Goal: Task Accomplishment & Management: Manage account settings

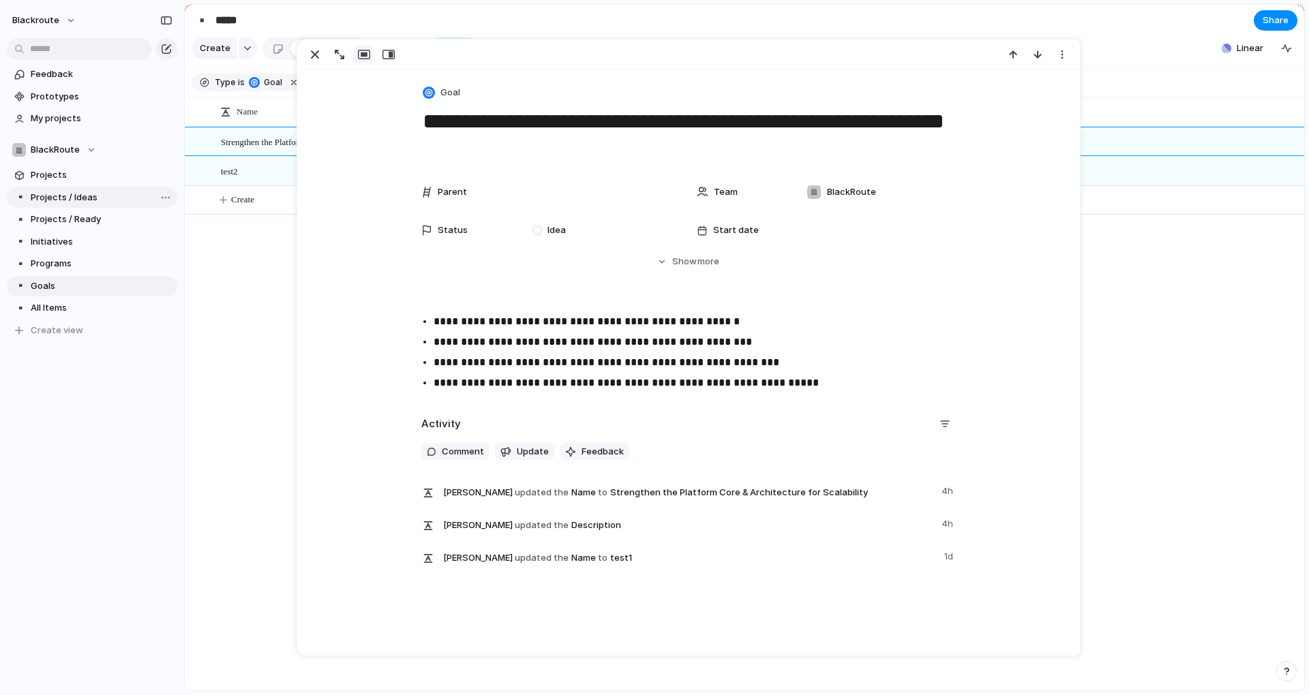
click at [63, 200] on span "Projects / Ideas" at bounding box center [102, 198] width 142 height 14
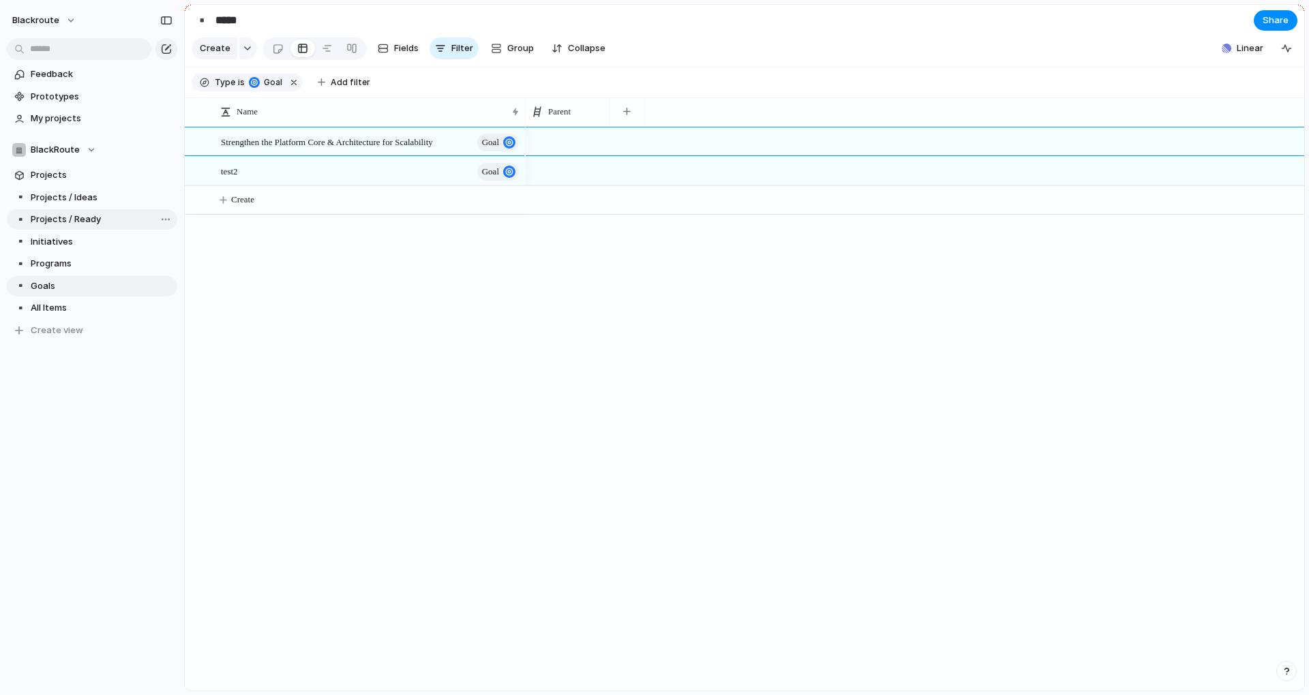
click at [63, 221] on span "Projects / Ready" at bounding box center [102, 220] width 142 height 14
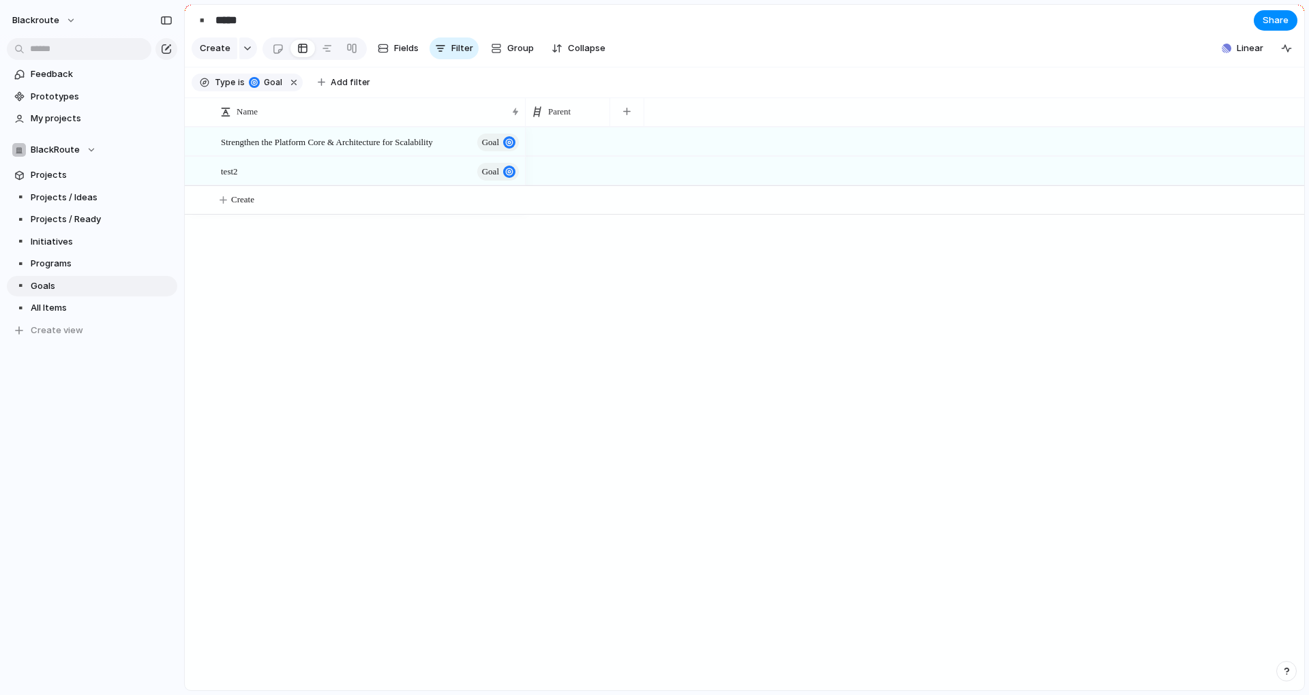
click at [71, 208] on div "▪️ Projects / Ideas ▪️ Projects / Ready ▪️ Initiatives ▪️ Programs ▪️ Goals ▪️ …" at bounding box center [92, 263] width 170 height 153
click at [76, 200] on span "Projects / Ideas" at bounding box center [102, 198] width 142 height 14
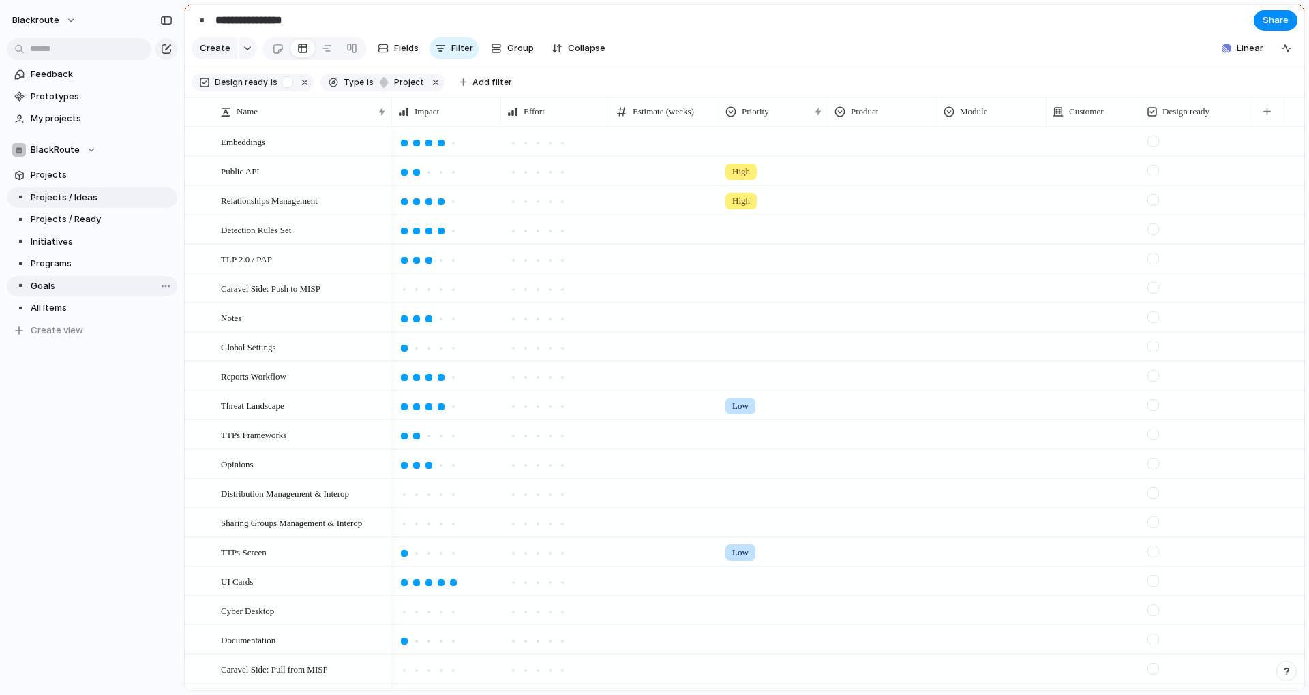
click at [50, 283] on span "Goals" at bounding box center [102, 286] width 142 height 14
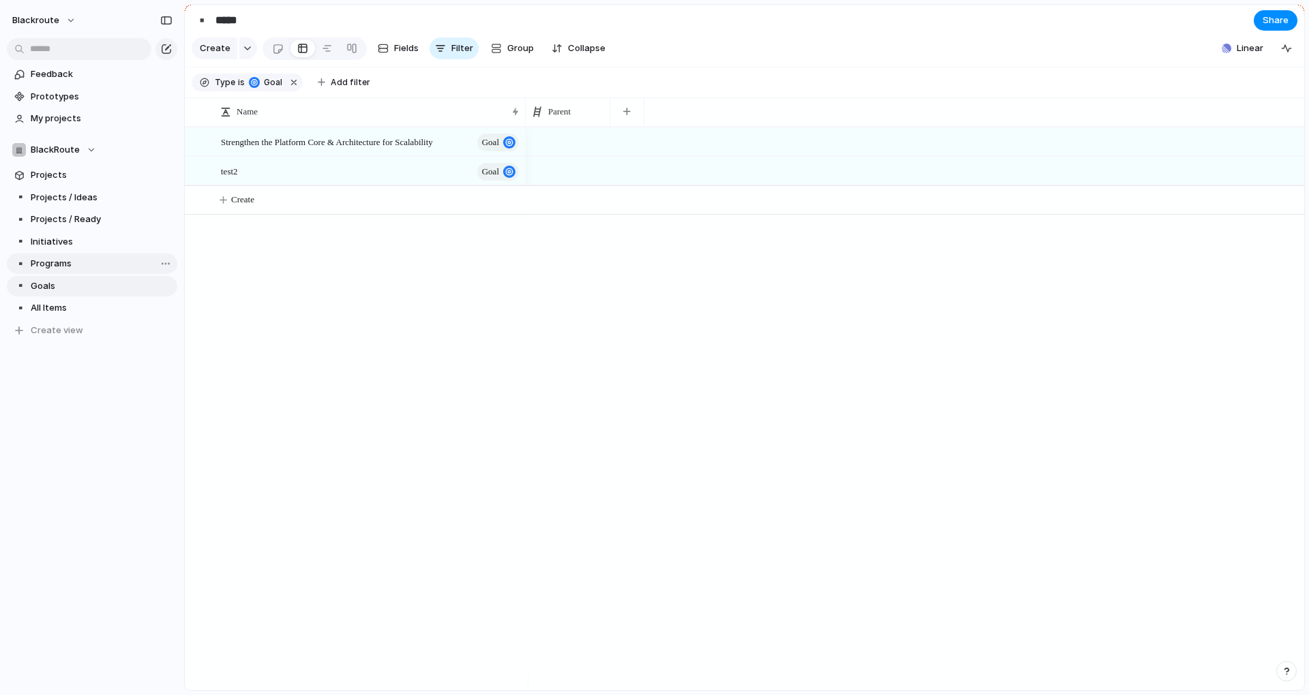
click at [66, 262] on span "Programs" at bounding box center [102, 264] width 142 height 14
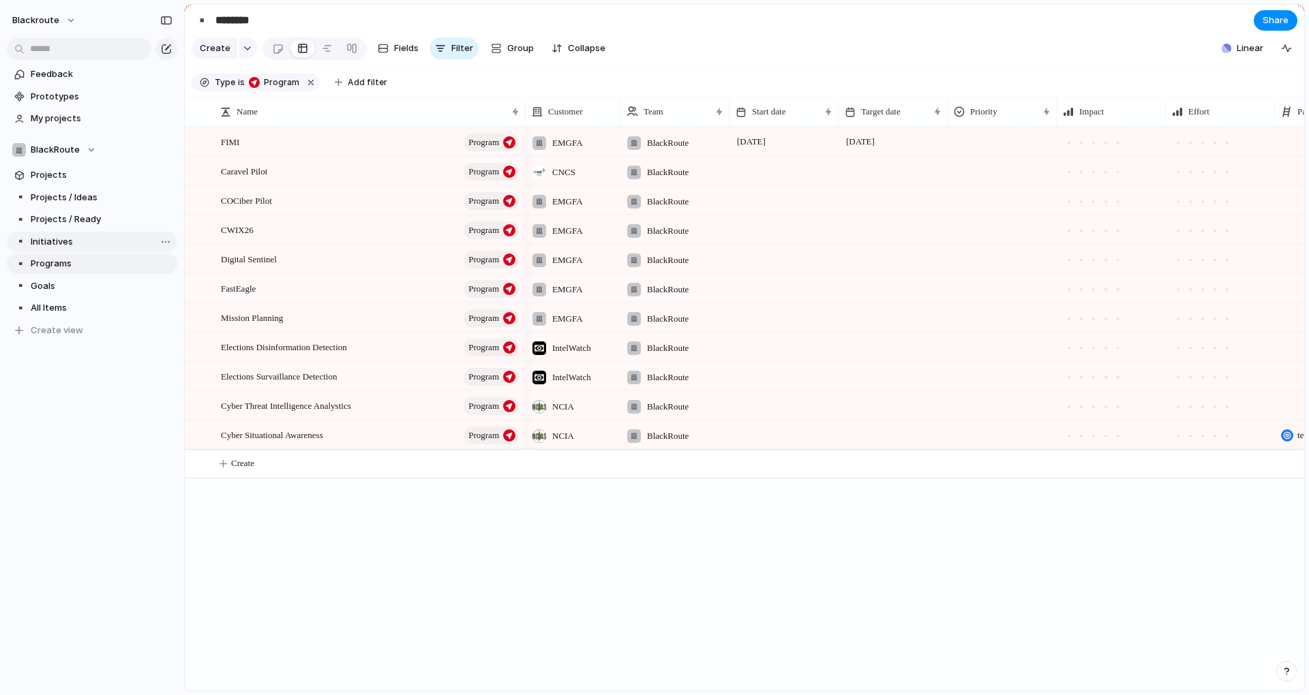
click at [86, 241] on span "Initiatives" at bounding box center [102, 242] width 142 height 14
type input "**********"
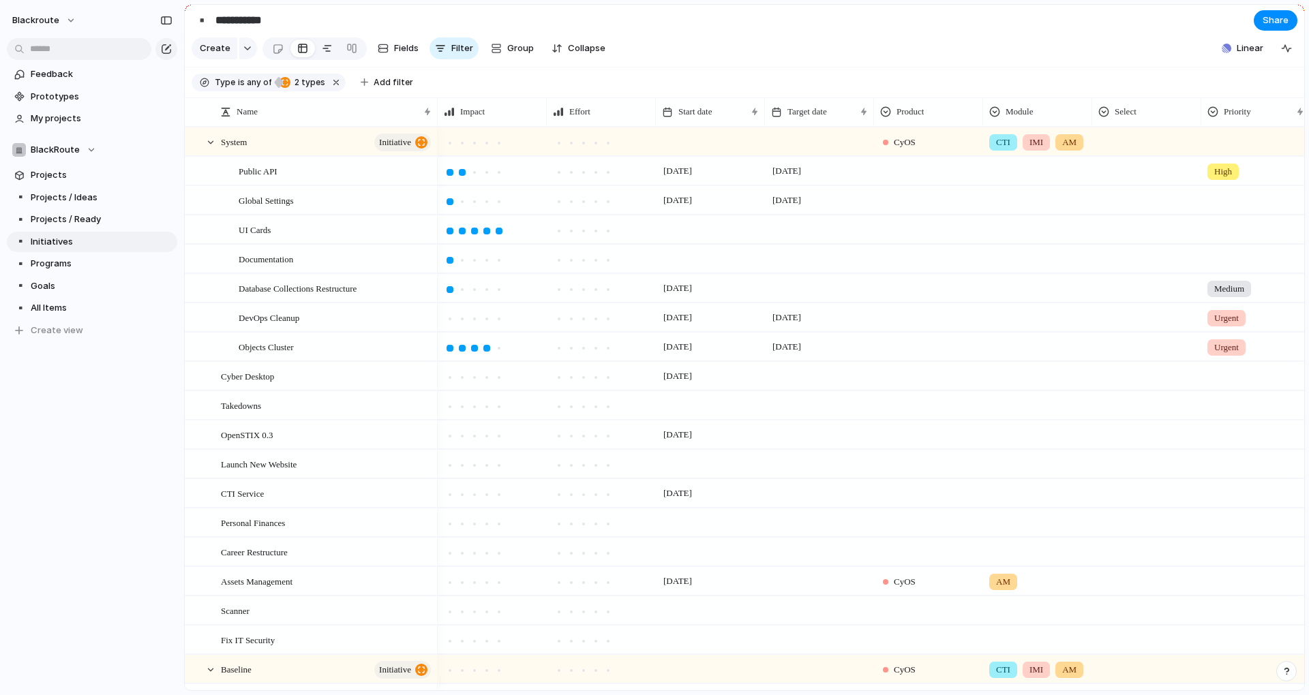
click at [326, 48] on div at bounding box center [327, 48] width 11 height 22
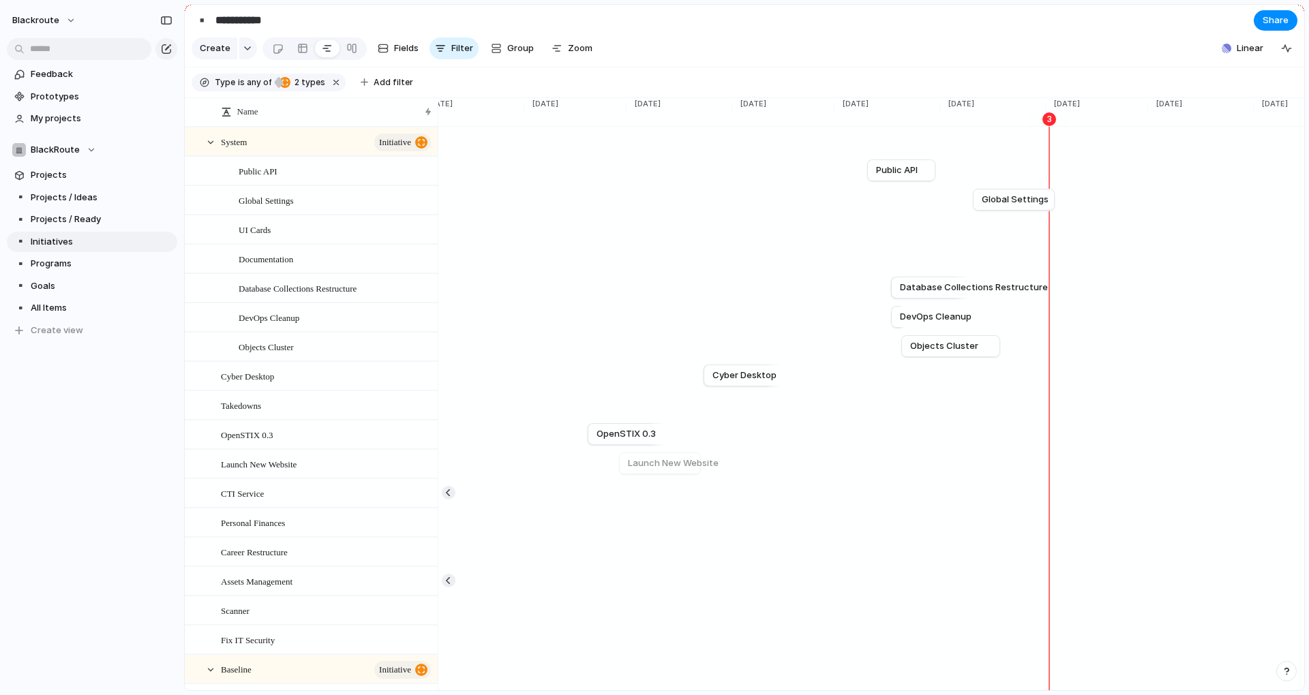
scroll to position [0, 3129]
click at [300, 420] on div "Takedowns" at bounding box center [327, 406] width 212 height 28
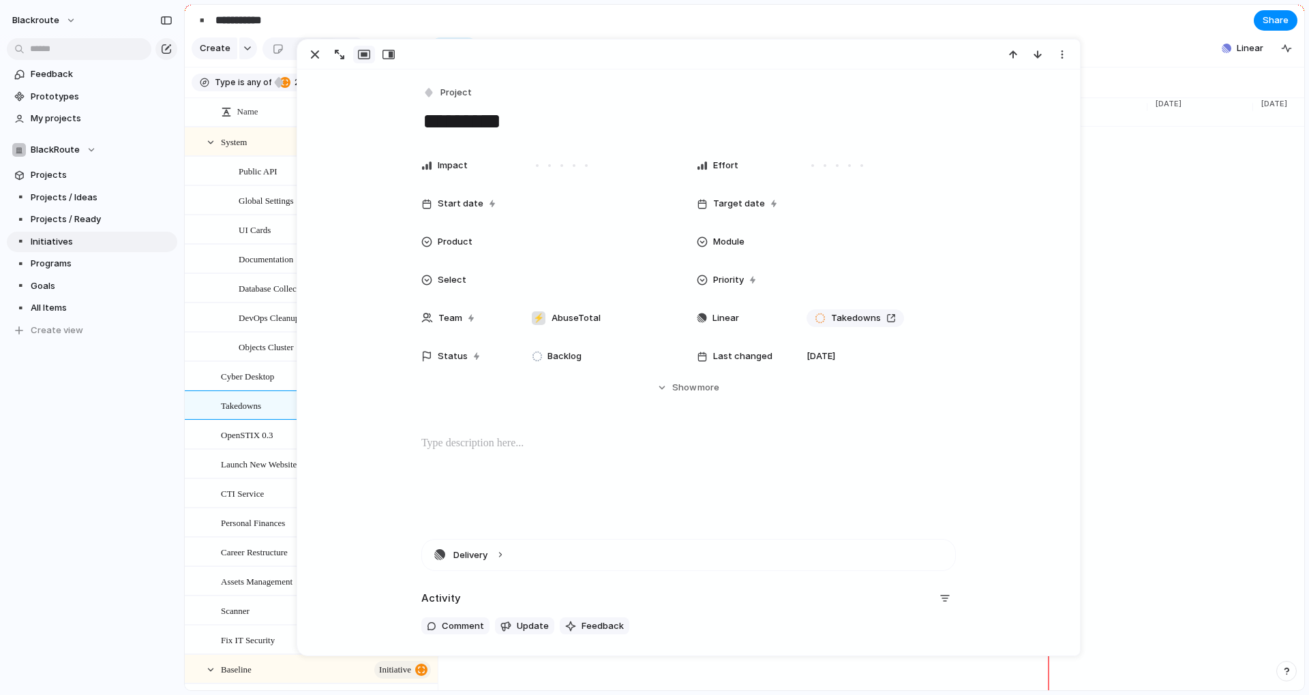
scroll to position [91, 0]
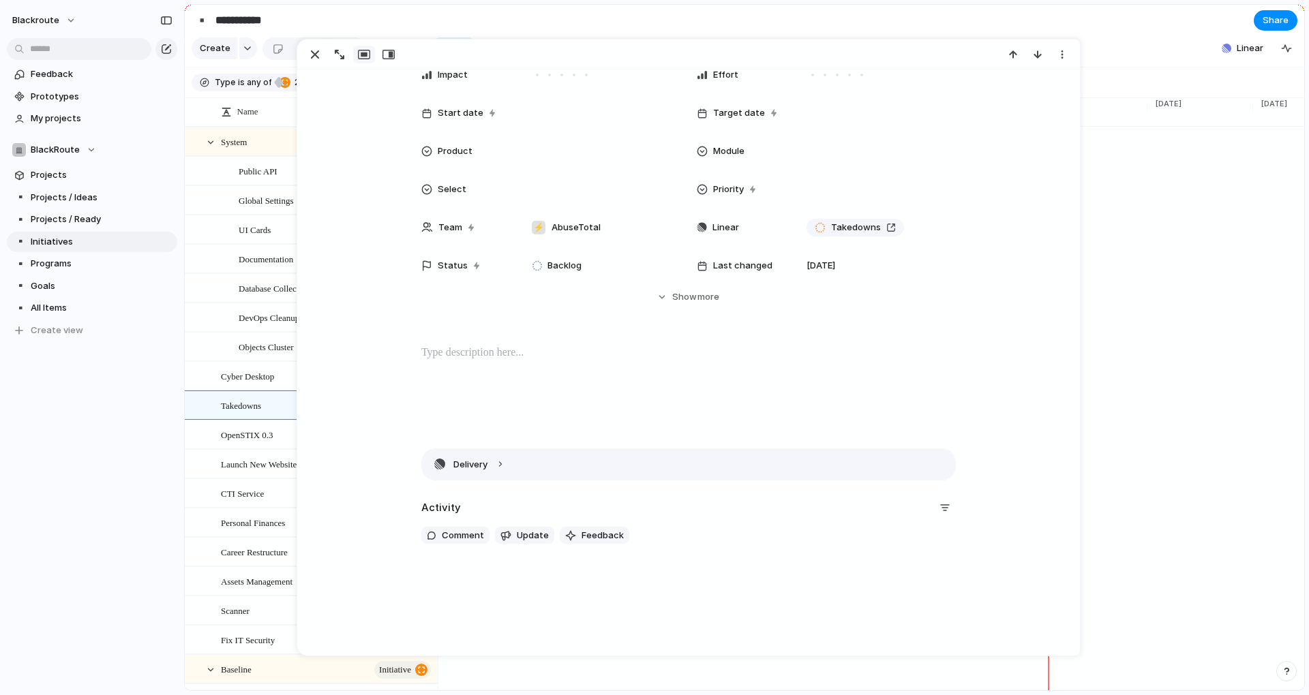
click at [524, 468] on button "Delivery" at bounding box center [688, 464] width 533 height 31
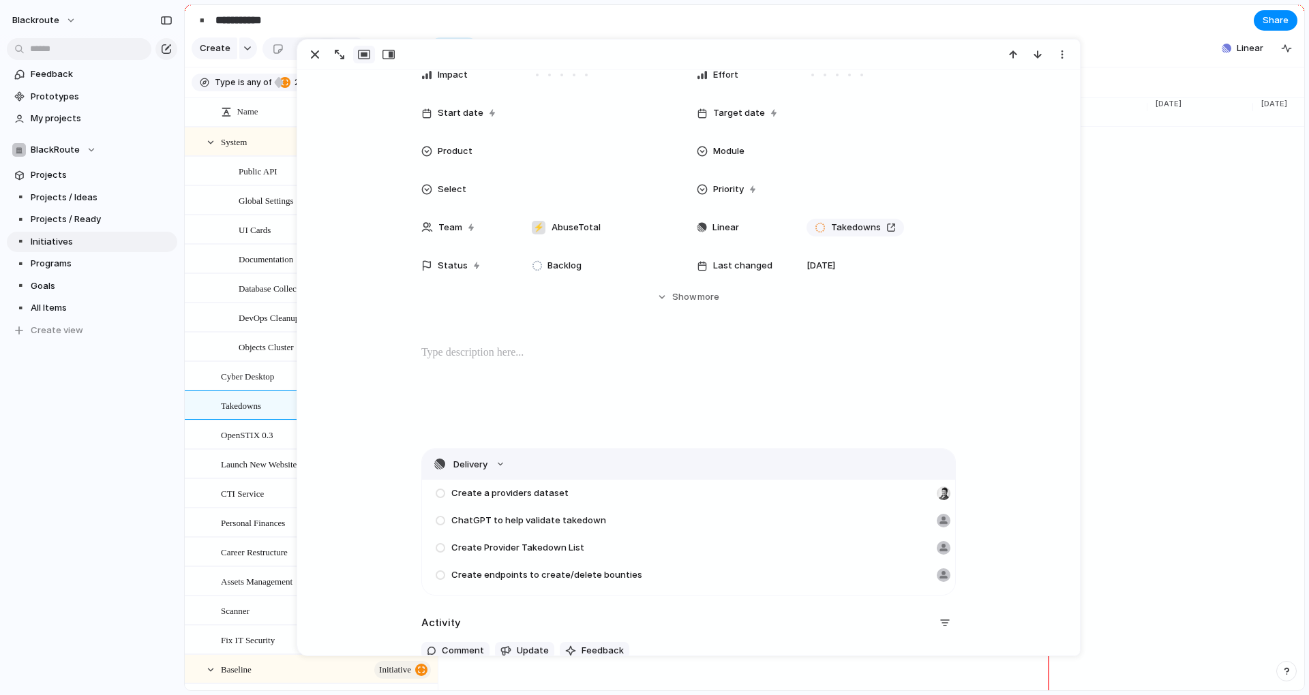
click at [524, 468] on button "Delivery" at bounding box center [688, 464] width 533 height 31
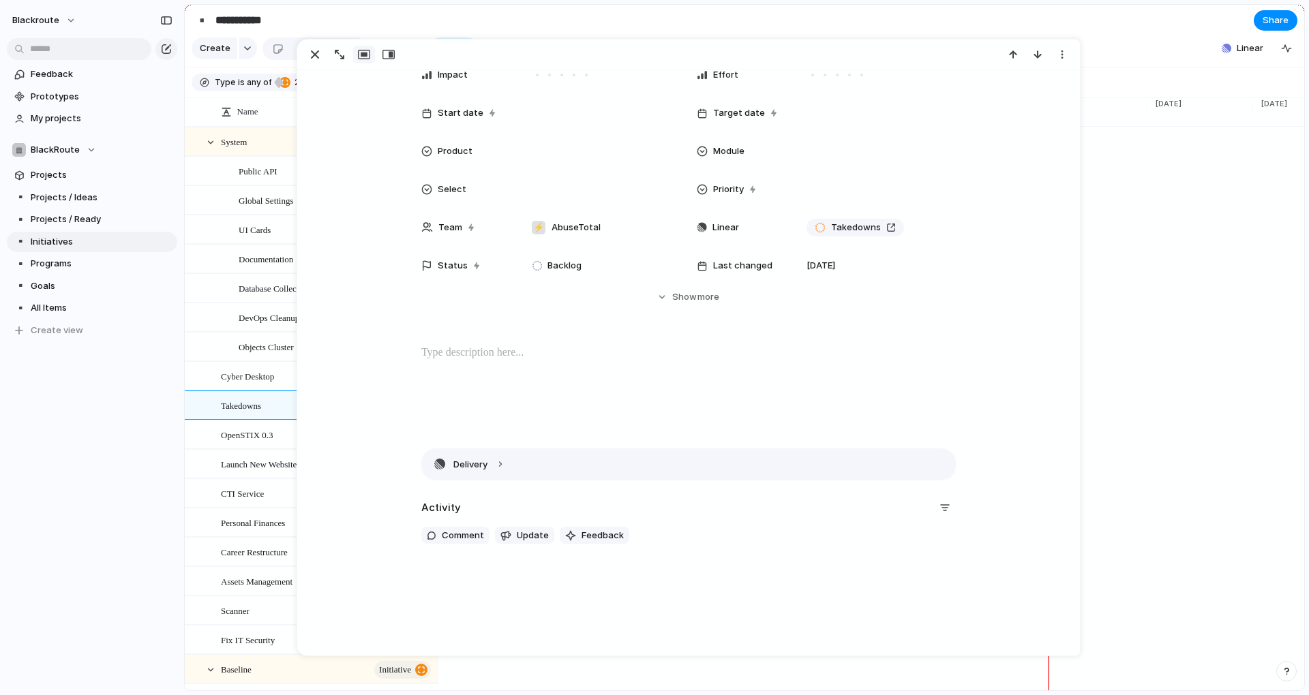
click at [524, 468] on button "Delivery" at bounding box center [688, 464] width 533 height 31
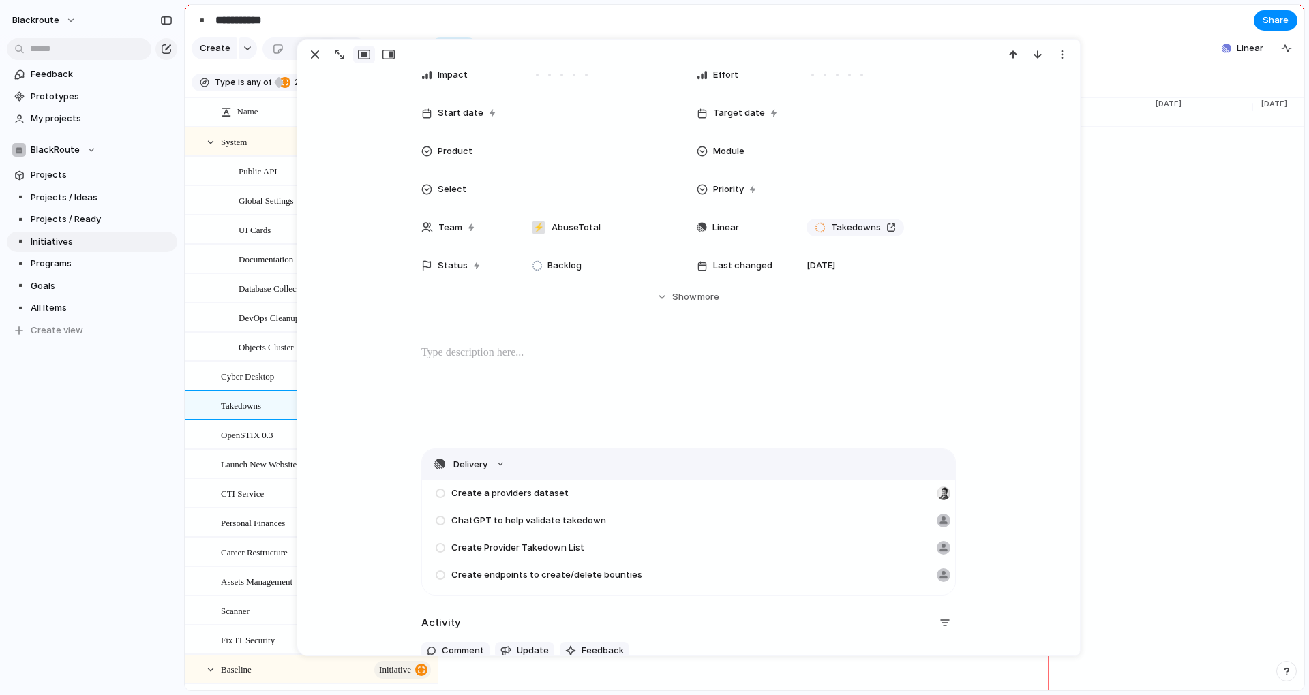
click at [524, 468] on button "Delivery" at bounding box center [688, 464] width 533 height 31
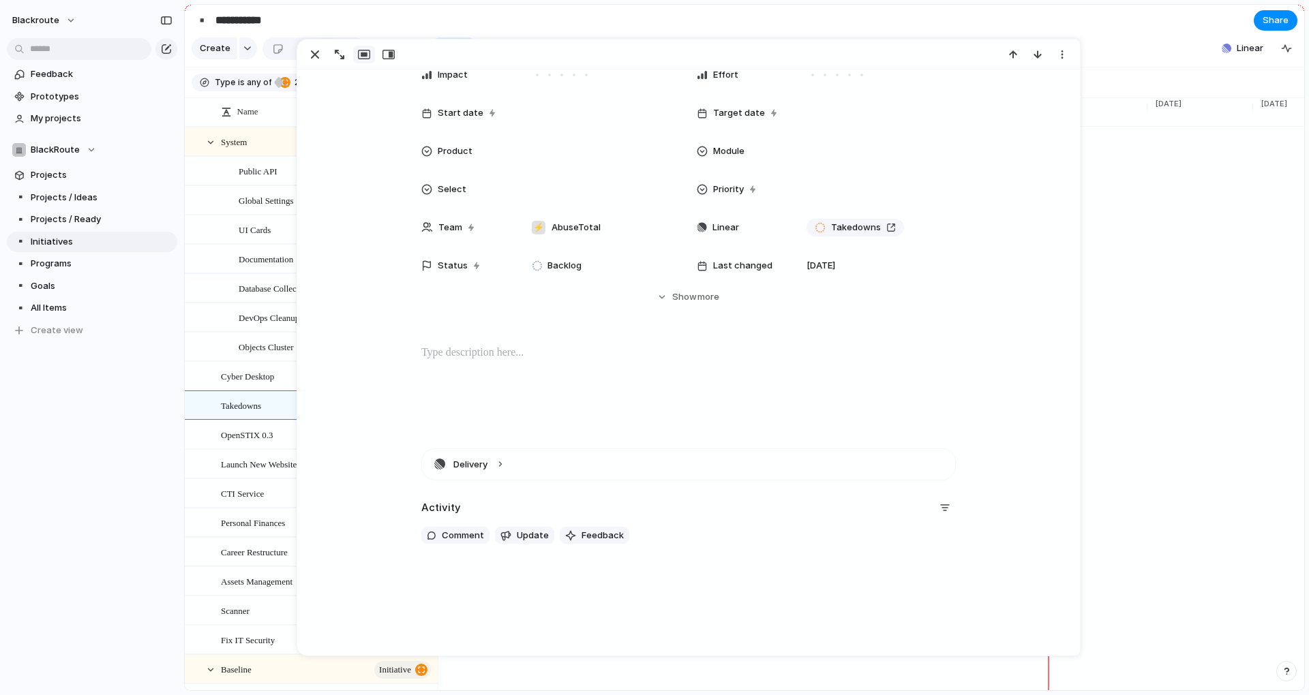
click at [78, 453] on div "blackroute Feedback Prototypes My projects BlackRoute Projects ▪️ Projects / Id…" at bounding box center [92, 347] width 184 height 695
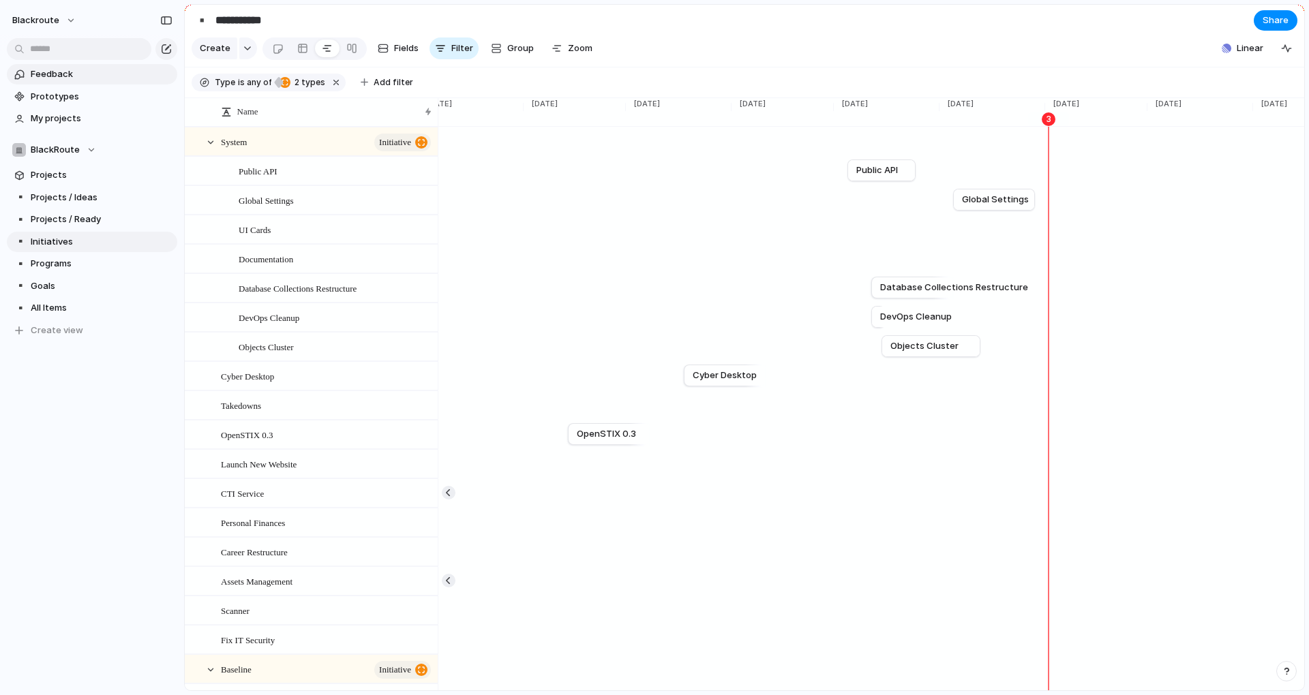
click at [72, 80] on span "Feedback" at bounding box center [102, 74] width 142 height 14
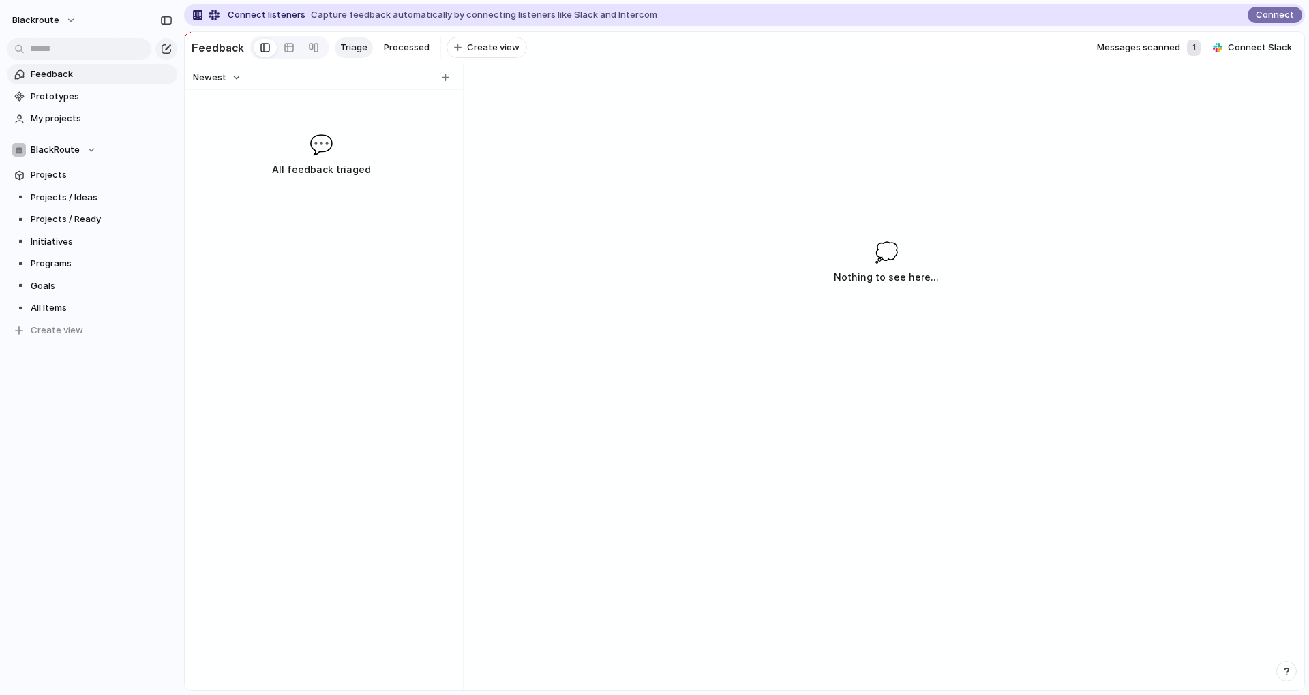
click at [1198, 48] on div "1" at bounding box center [1194, 48] width 14 height 16
click at [1160, 43] on div "Messages scanned 1 Connect Slack" at bounding box center [1197, 47] width 200 height 20
click at [1157, 55] on span "Messages scanned" at bounding box center [1138, 48] width 83 height 14
click at [1170, 52] on span "Messages scanned" at bounding box center [1138, 48] width 83 height 14
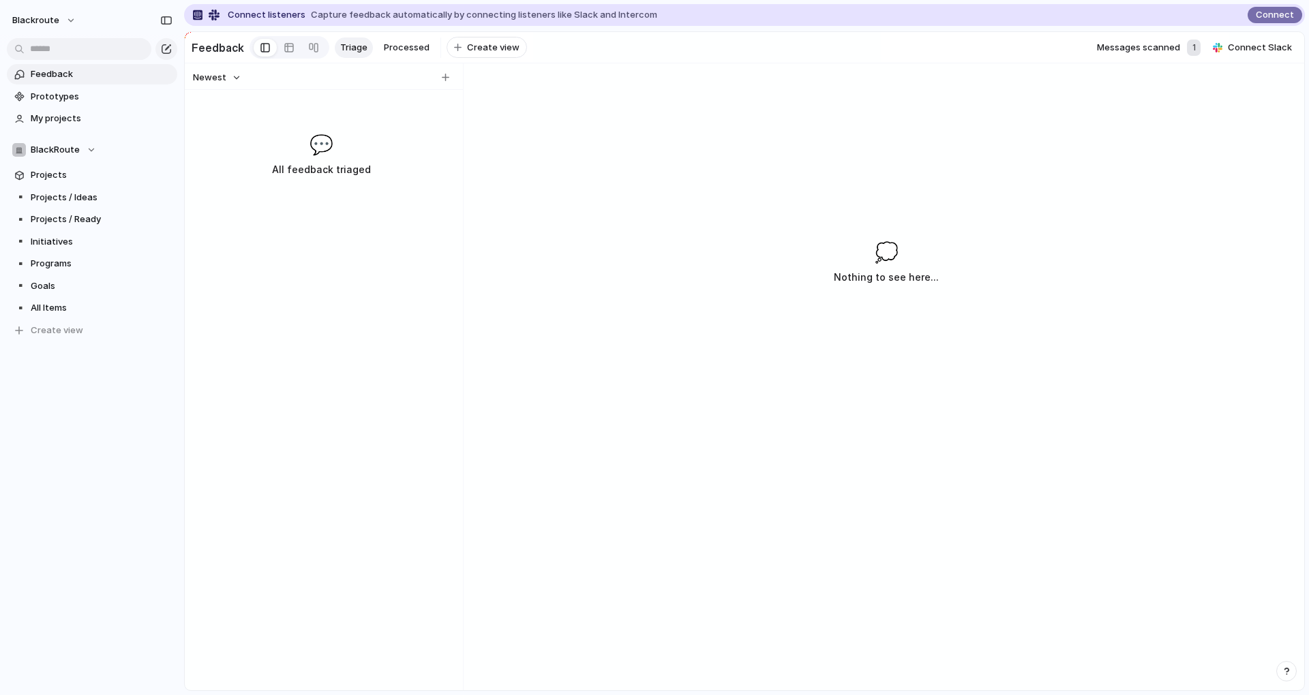
click at [631, 151] on div "Newest 💬 All feedback triaged 💭 Nothing to see here..." at bounding box center [744, 376] width 1119 height 627
click at [401, 44] on span "Processed" at bounding box center [407, 48] width 46 height 14
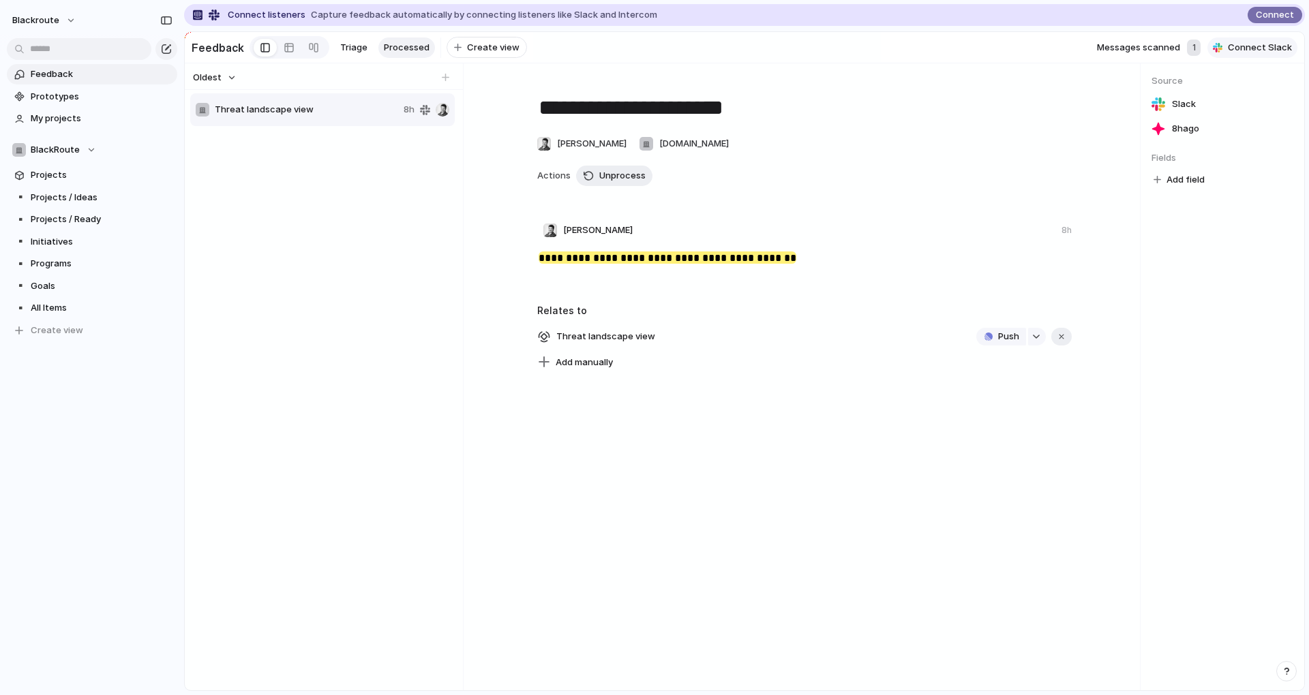
click at [1262, 53] on span "Connect Slack" at bounding box center [1260, 48] width 64 height 14
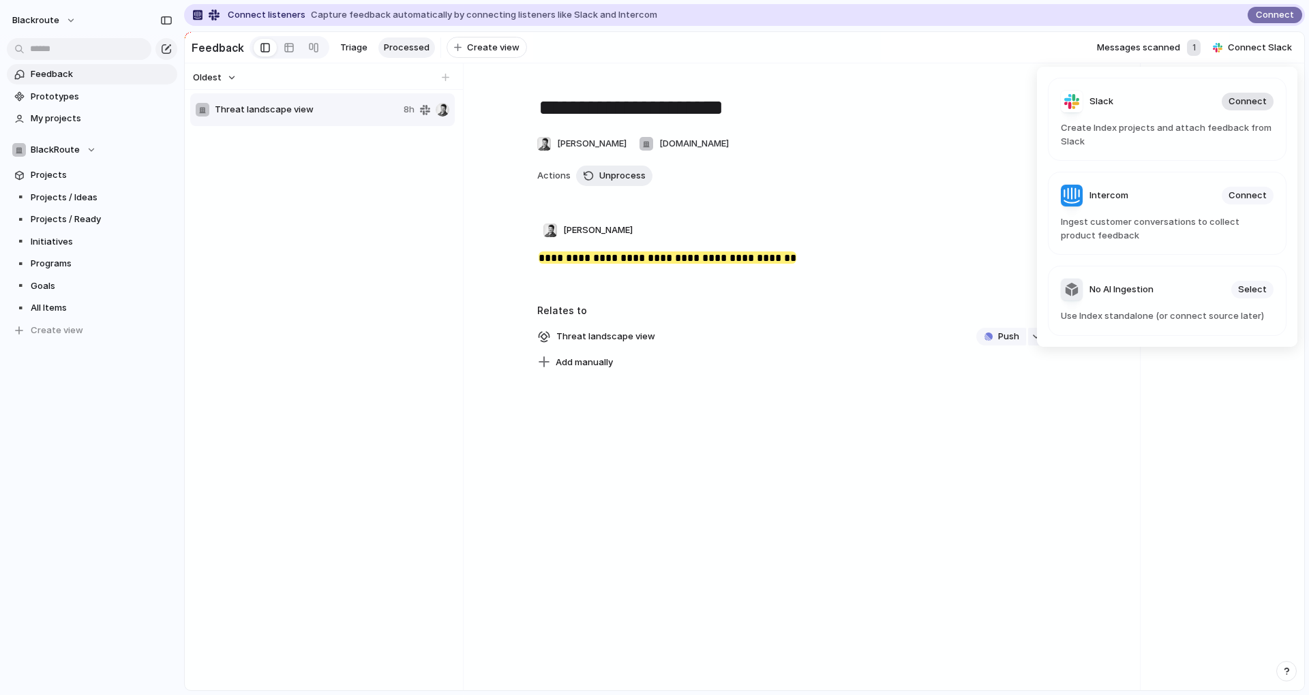
click at [1250, 99] on span "Connect" at bounding box center [1247, 102] width 38 height 14
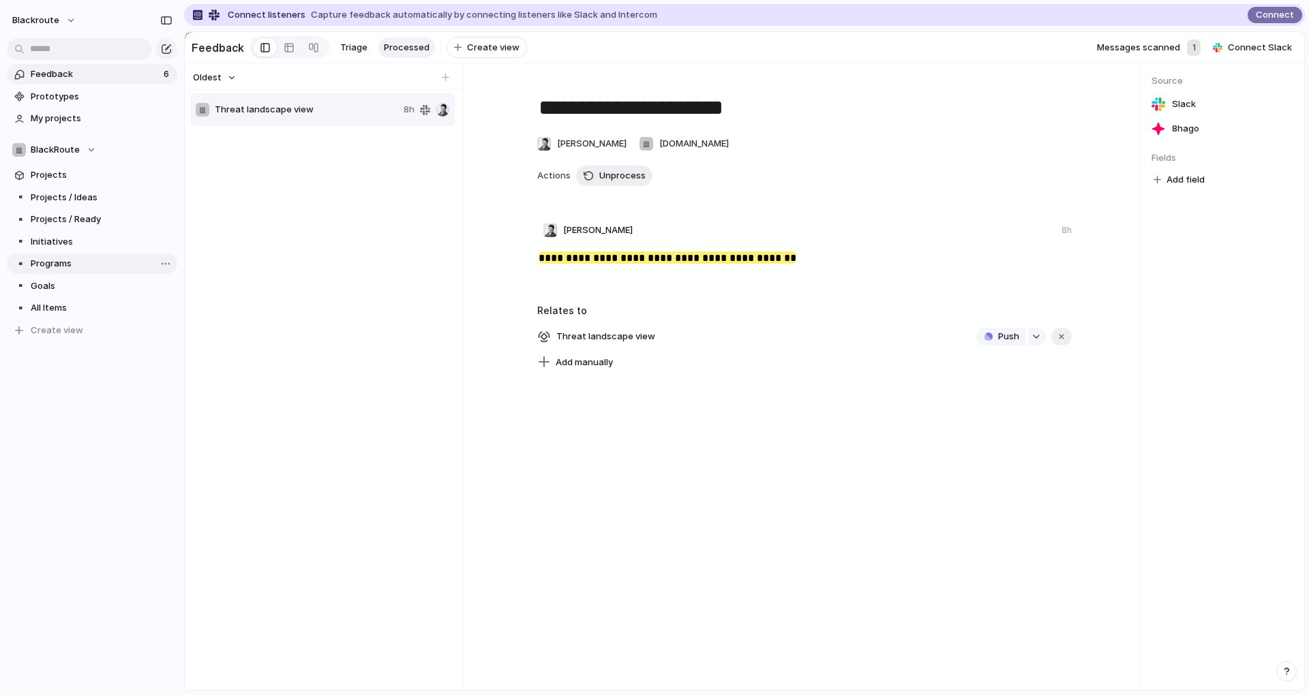
click at [57, 262] on span "Programs" at bounding box center [102, 264] width 142 height 14
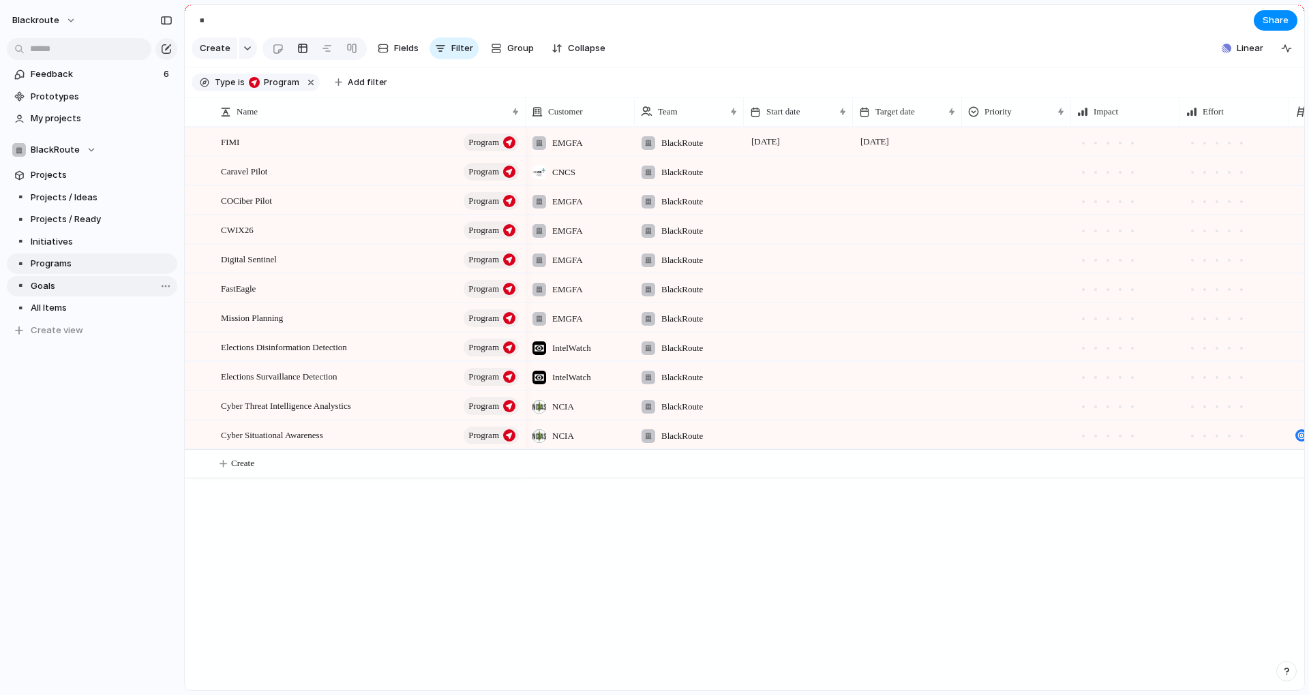
click at [53, 290] on span "Goals" at bounding box center [102, 286] width 142 height 14
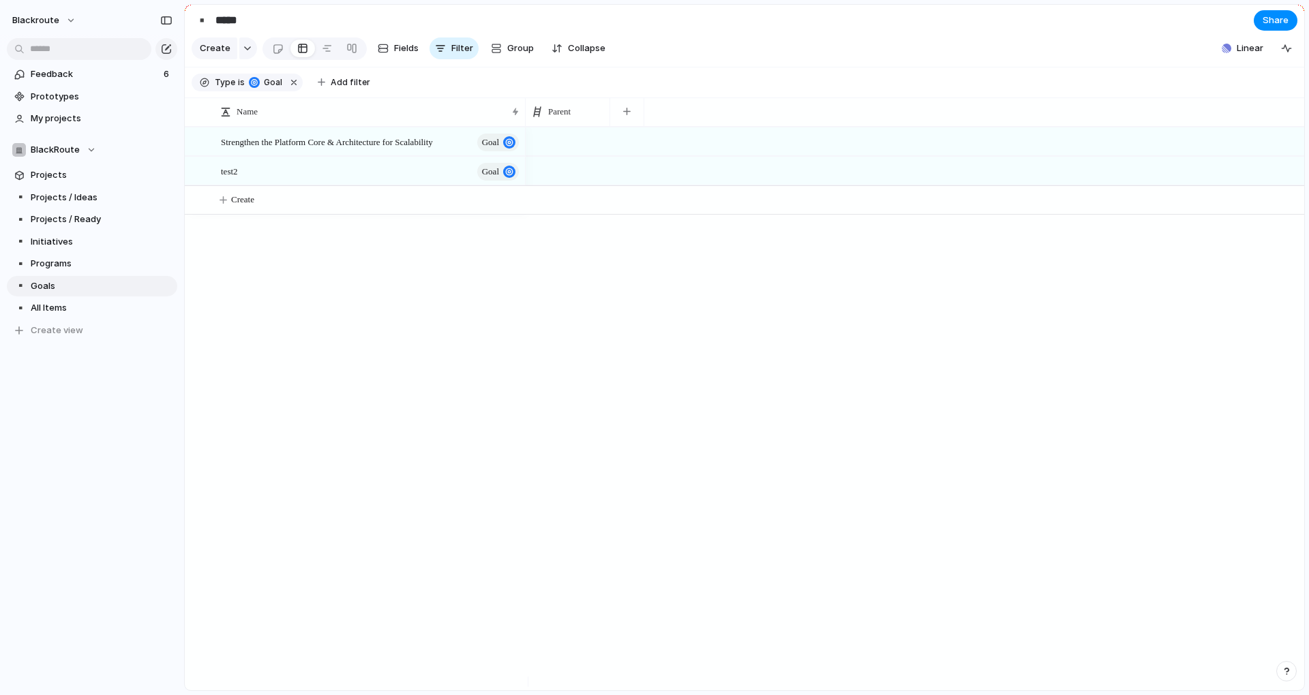
click at [66, 185] on section "BlackRoute Projects ▪️ Projects / Ideas ▪️ Projects / Ready ▪️ Initiatives ▪️ P…" at bounding box center [92, 235] width 184 height 212
click at [67, 196] on span "Projects / Ideas" at bounding box center [102, 198] width 142 height 14
click at [76, 219] on span "Projects / Ready" at bounding box center [102, 220] width 142 height 14
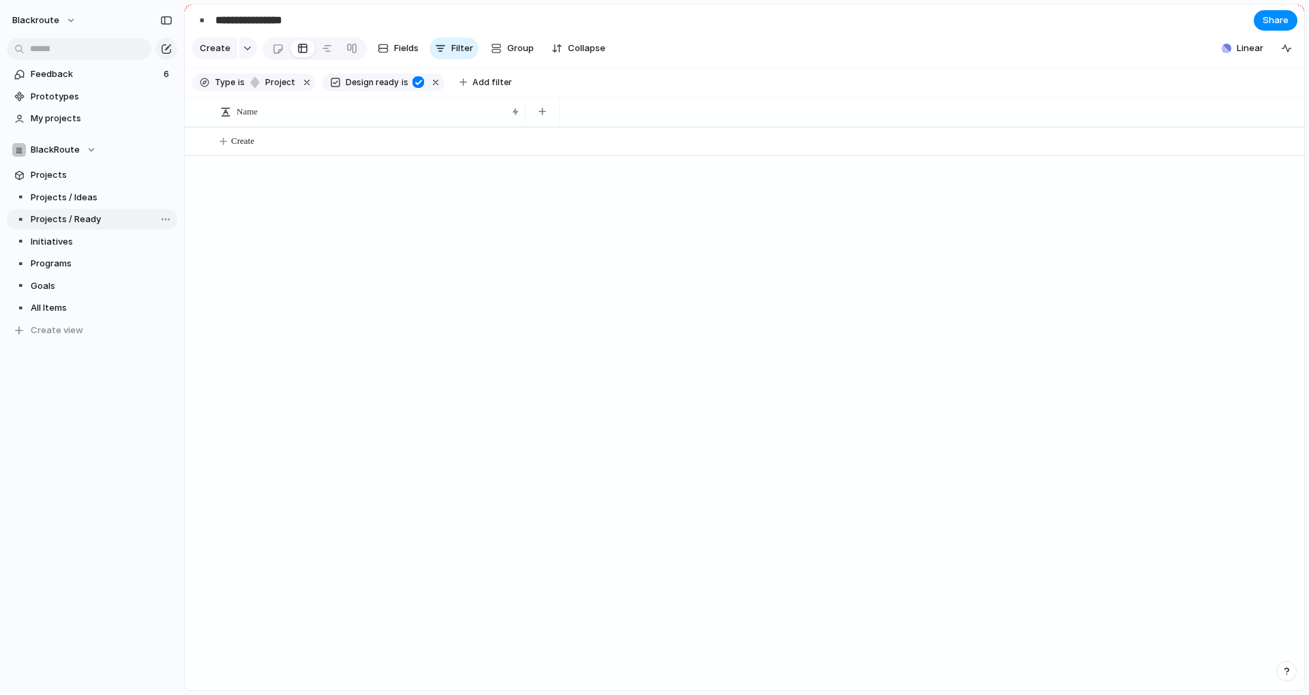
type input "**********"
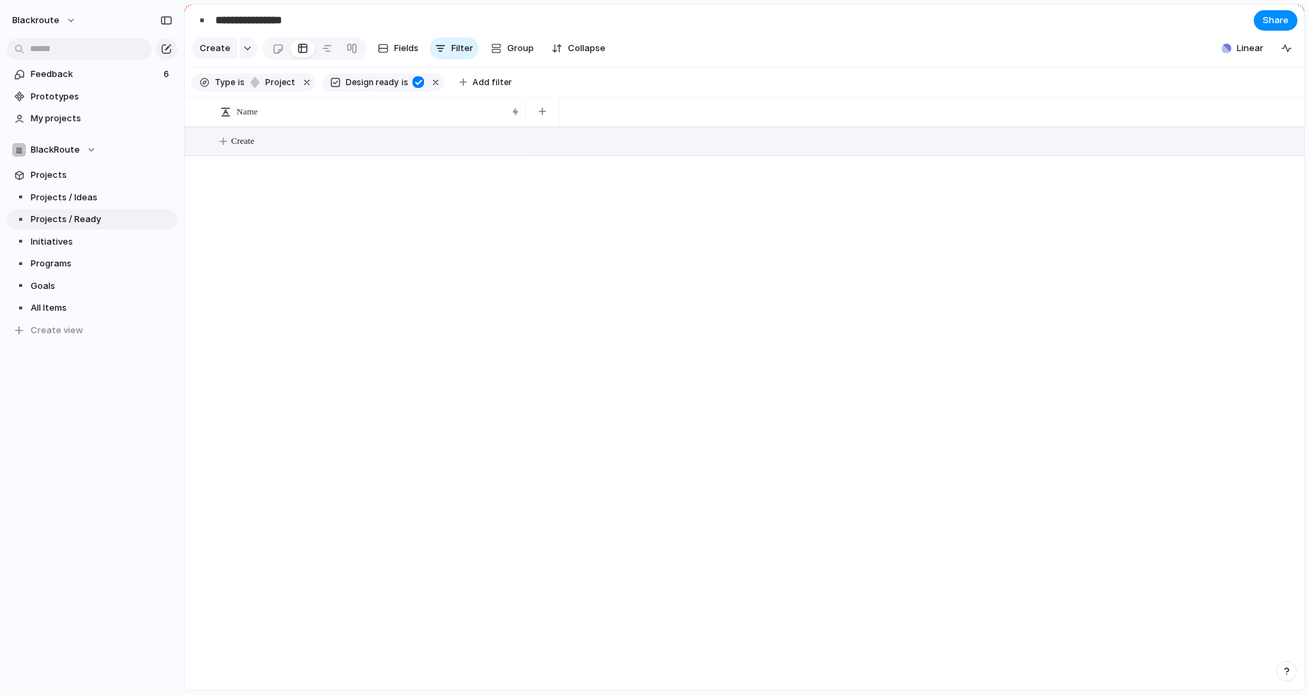
click at [259, 155] on button "Create" at bounding box center [761, 141] width 1127 height 28
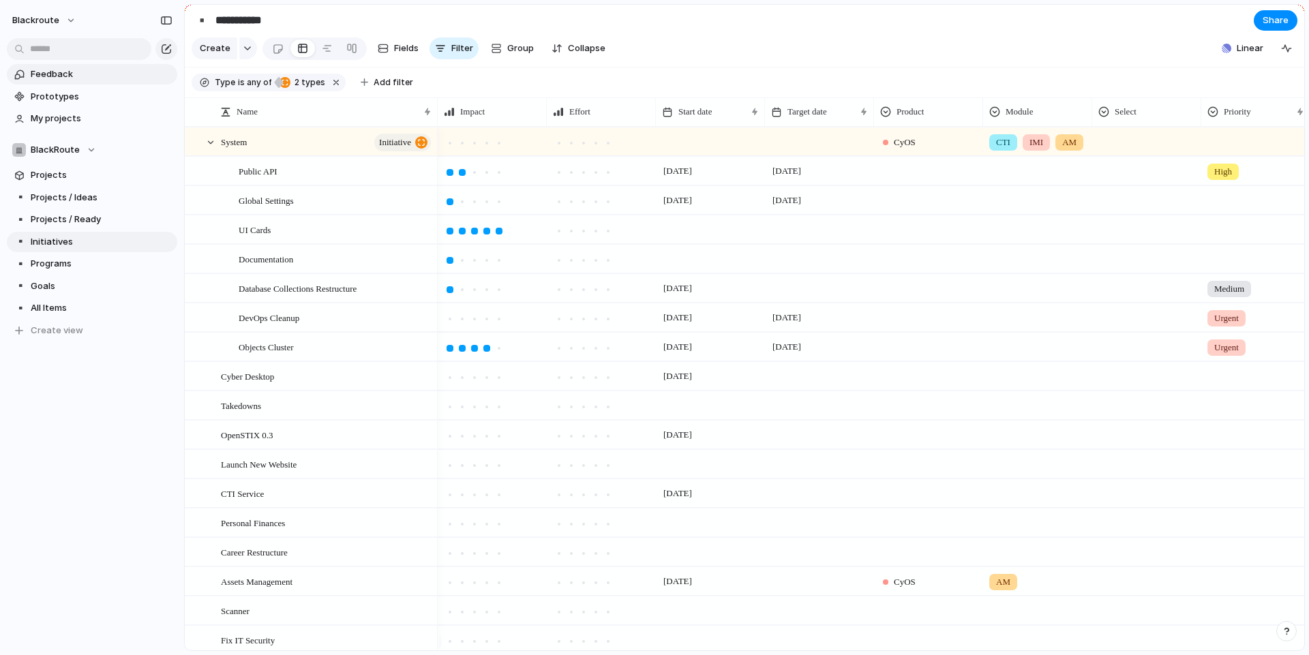
click at [66, 74] on span "Feedback" at bounding box center [102, 74] width 142 height 14
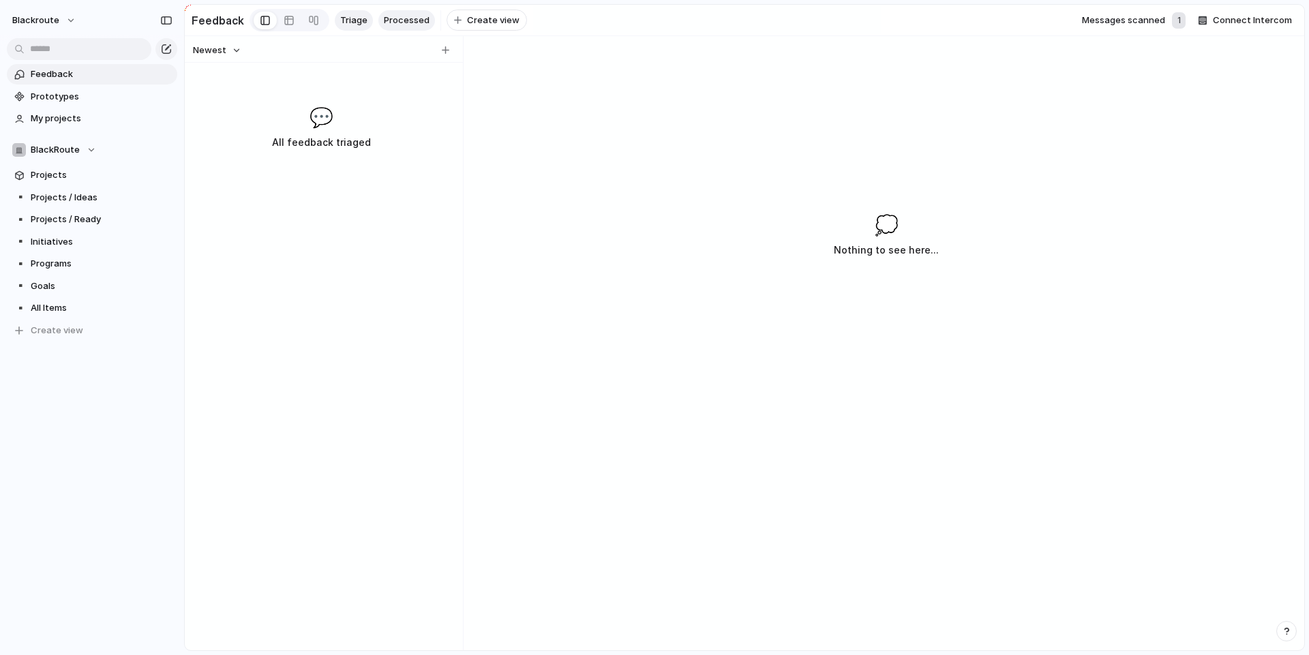
click at [411, 18] on span "Processed" at bounding box center [407, 21] width 46 height 14
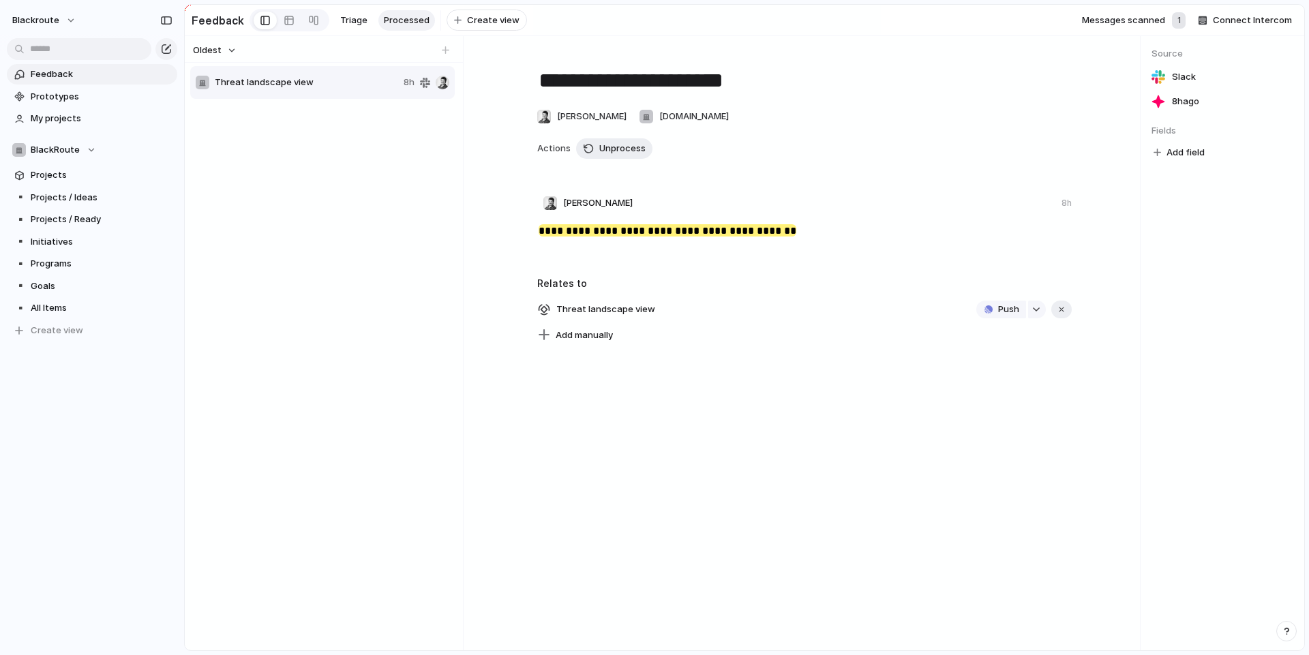
click at [639, 418] on div "**********" at bounding box center [803, 343] width 671 height 614
click at [605, 492] on div "**********" at bounding box center [803, 343] width 671 height 614
click at [703, 444] on div "**********" at bounding box center [803, 343] width 671 height 614
click at [288, 117] on div "Threat landscape view 8h" at bounding box center [323, 353] width 267 height 576
click at [345, 18] on span "Triage" at bounding box center [353, 21] width 27 height 14
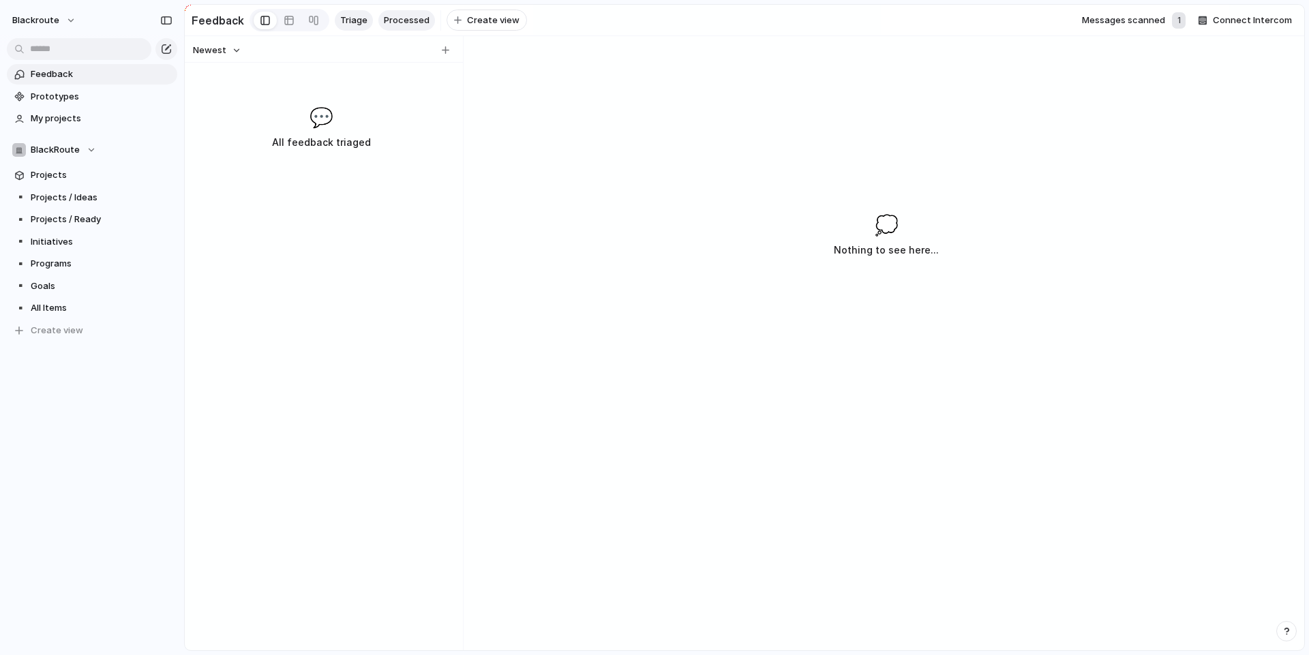
click at [378, 14] on link "Processed" at bounding box center [406, 20] width 57 height 20
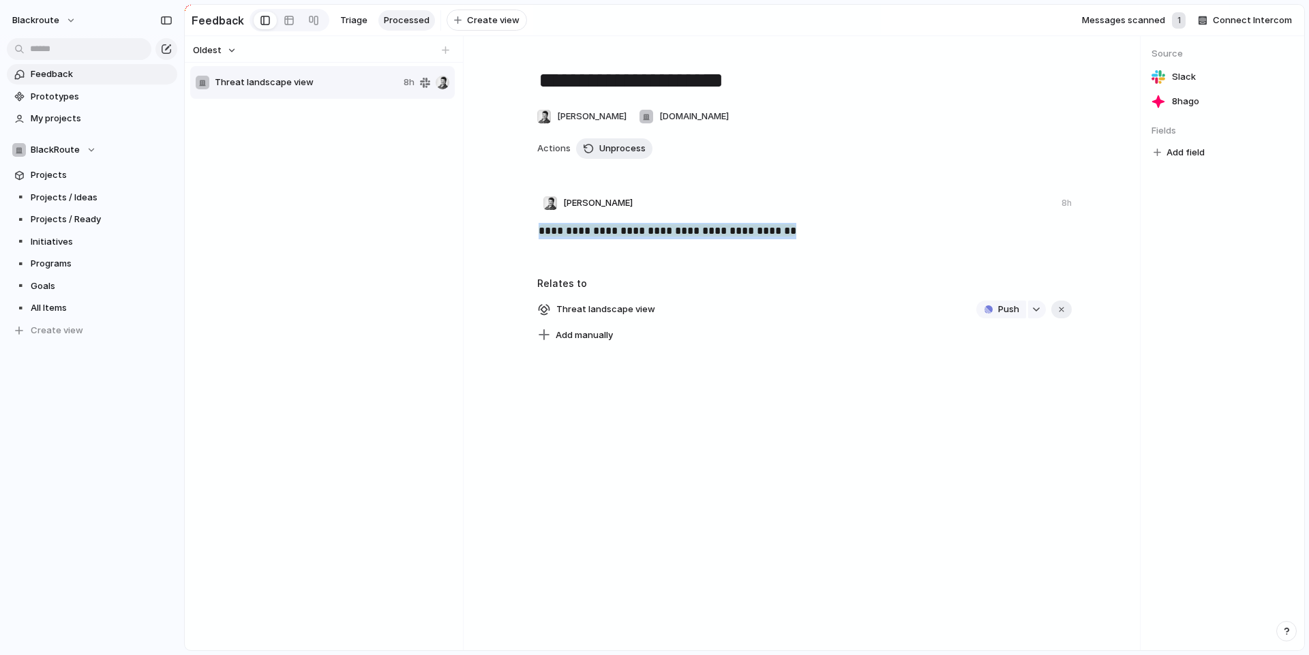
drag, startPoint x: 805, startPoint y: 237, endPoint x: 528, endPoint y: 232, distance: 277.5
click at [528, 232] on div "**********" at bounding box center [805, 236] width 595 height 27
copy mark "**********"
click at [63, 15] on button "blackroute" at bounding box center [44, 21] width 77 height 22
click at [57, 50] on span "Settings" at bounding box center [49, 51] width 37 height 14
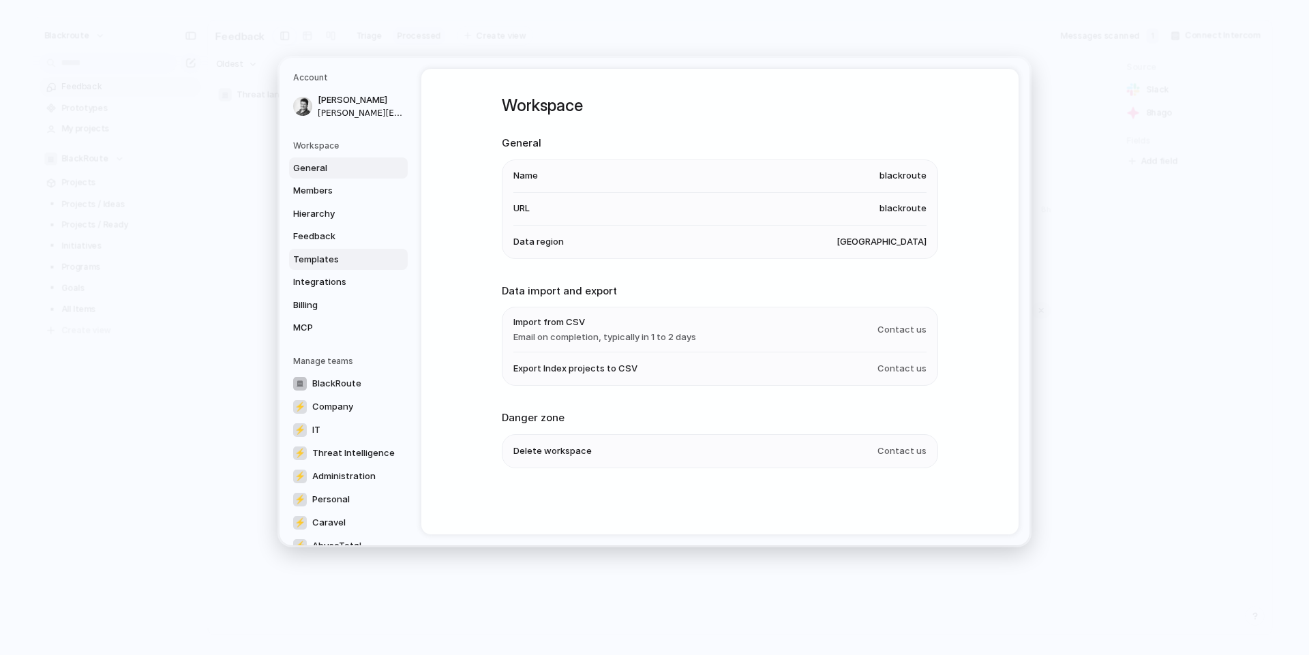
click at [314, 265] on span "Templates" at bounding box center [336, 259] width 87 height 14
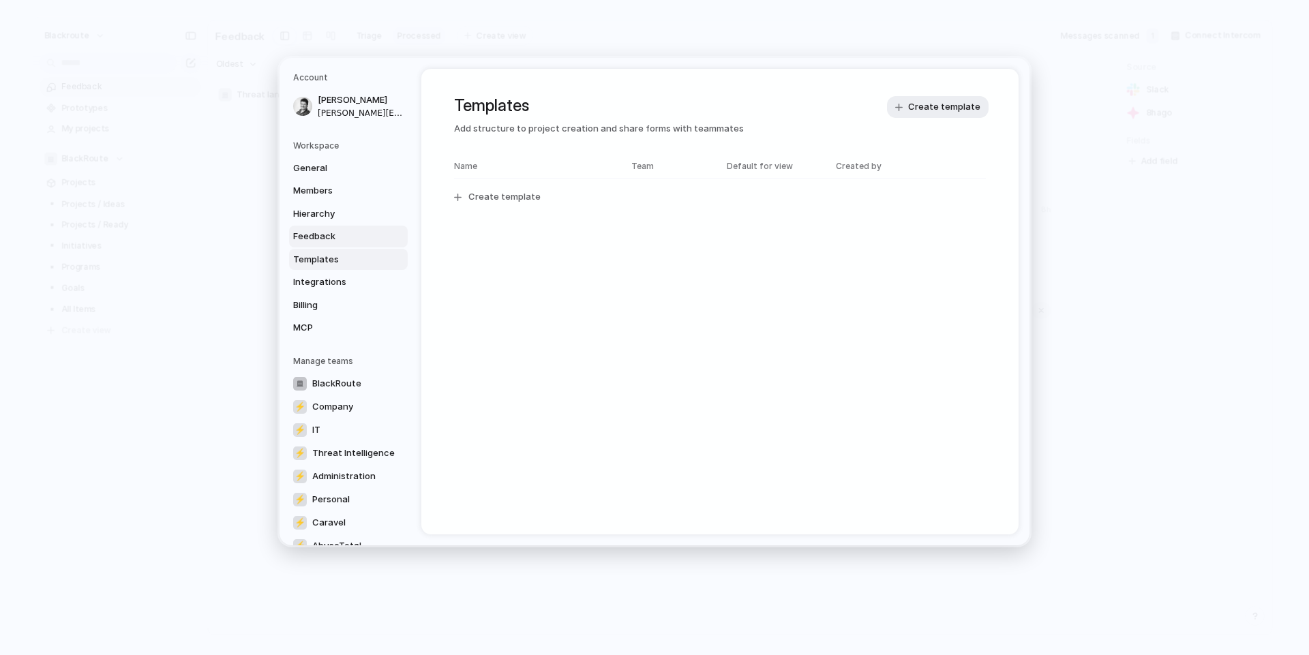
click at [348, 232] on span "Feedback" at bounding box center [336, 237] width 87 height 14
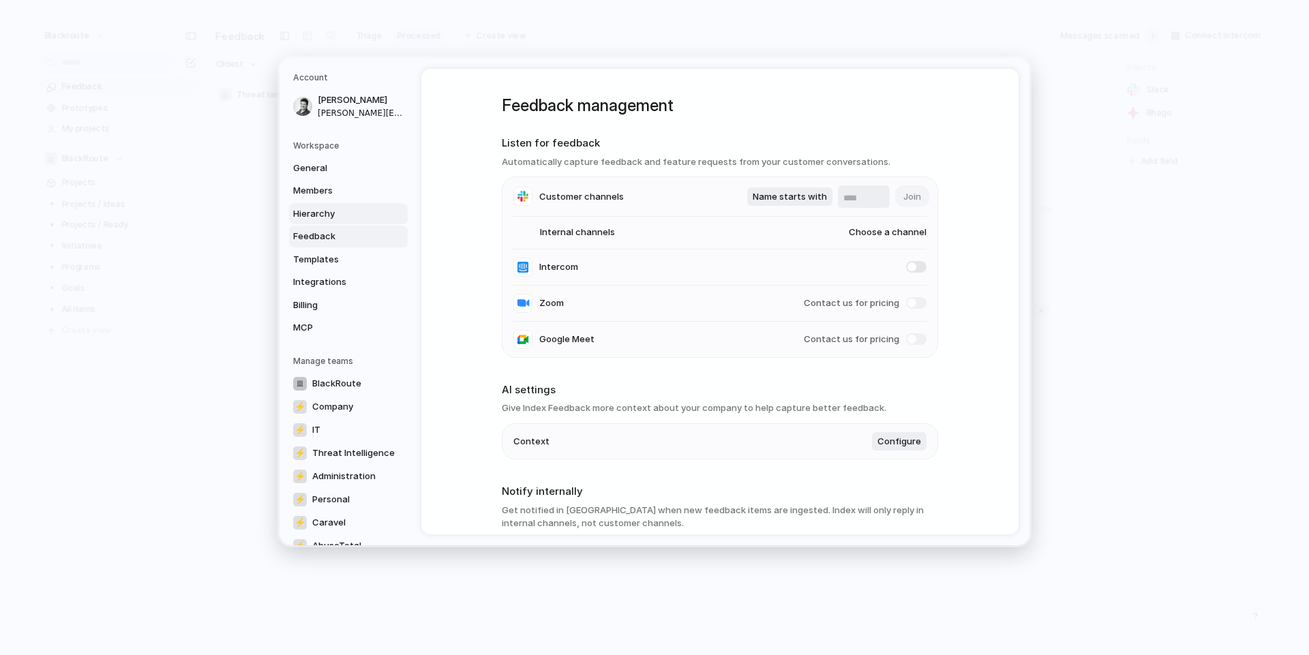
click at [343, 215] on span "Hierarchy" at bounding box center [336, 214] width 87 height 14
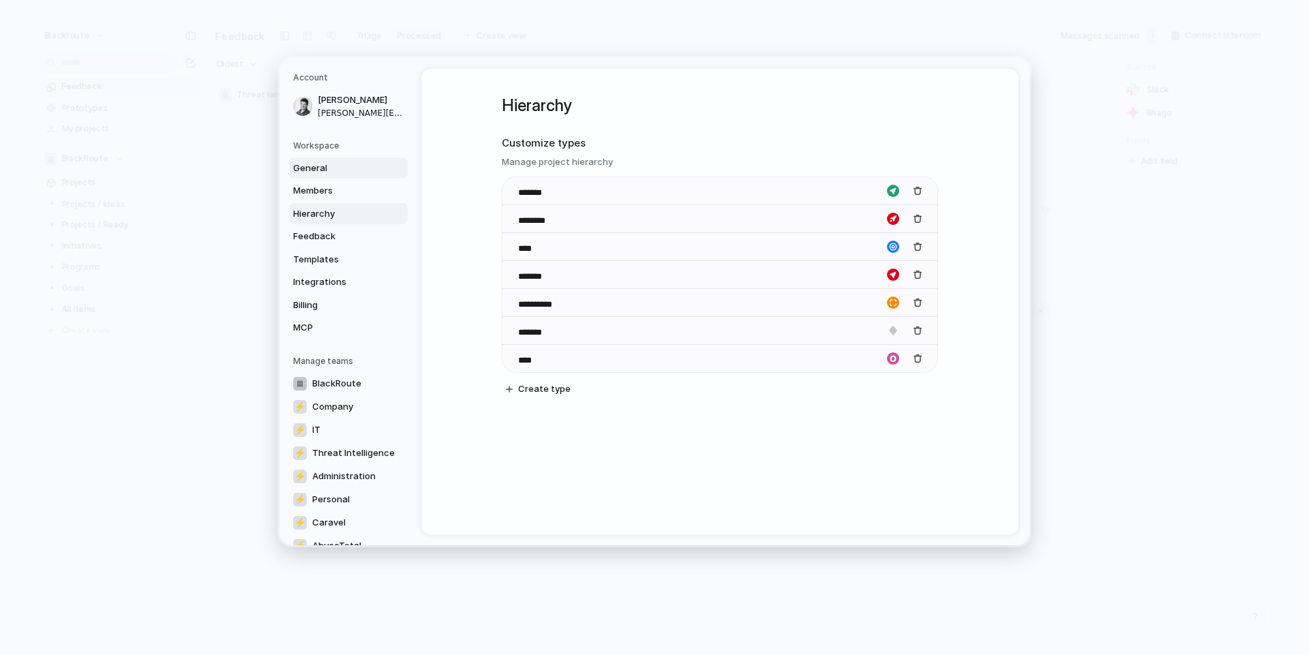
click at [342, 162] on span "General" at bounding box center [336, 168] width 87 height 14
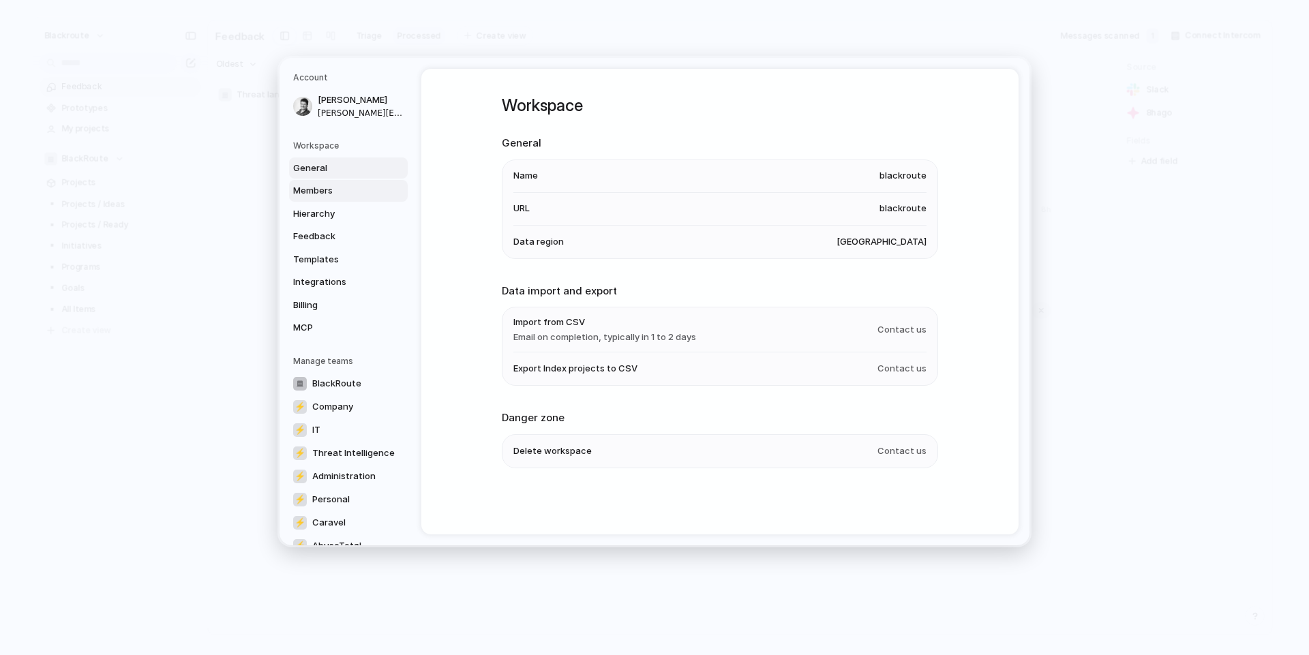
click at [334, 196] on span "Members" at bounding box center [336, 191] width 87 height 14
click at [329, 291] on link "Integrations" at bounding box center [348, 282] width 119 height 22
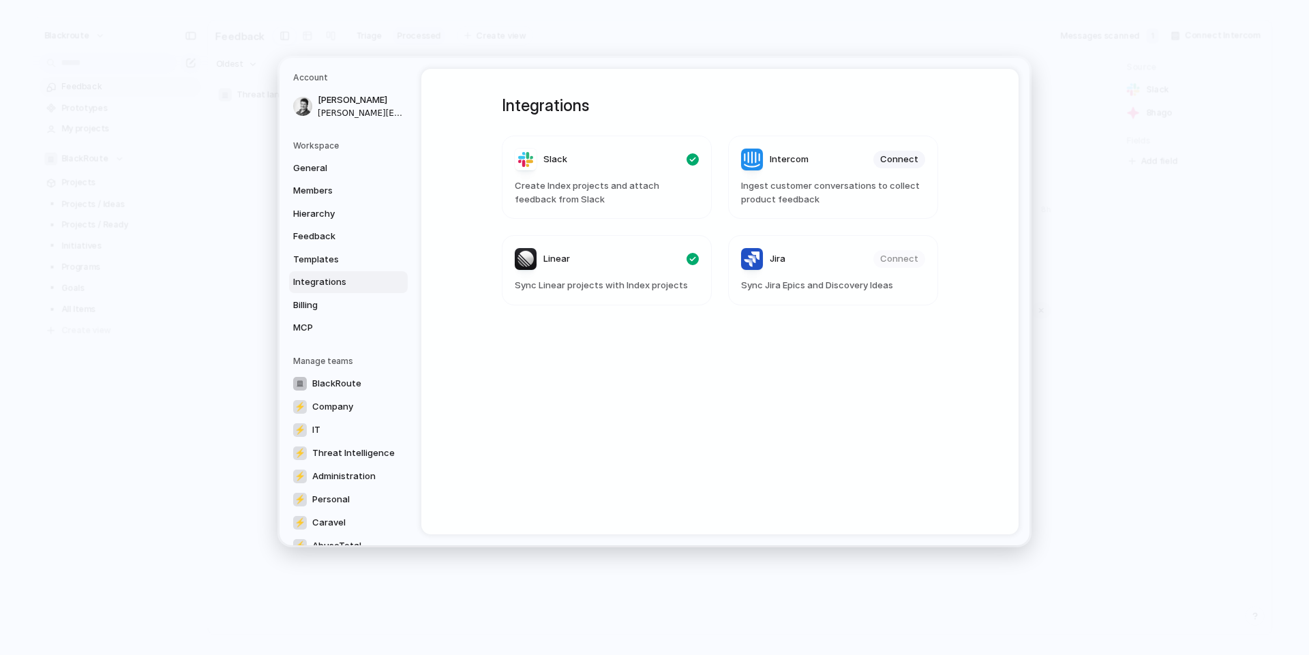
click at [337, 284] on span "Integrations" at bounding box center [336, 282] width 87 height 14
click at [660, 175] on article "Slack Create Index projects and attach feedback from Slack" at bounding box center [607, 177] width 210 height 83
click at [537, 151] on div "Slack" at bounding box center [541, 160] width 52 height 22
click at [557, 162] on span "Slack" at bounding box center [555, 160] width 24 height 14
click at [522, 162] on div "Slack" at bounding box center [541, 160] width 52 height 22
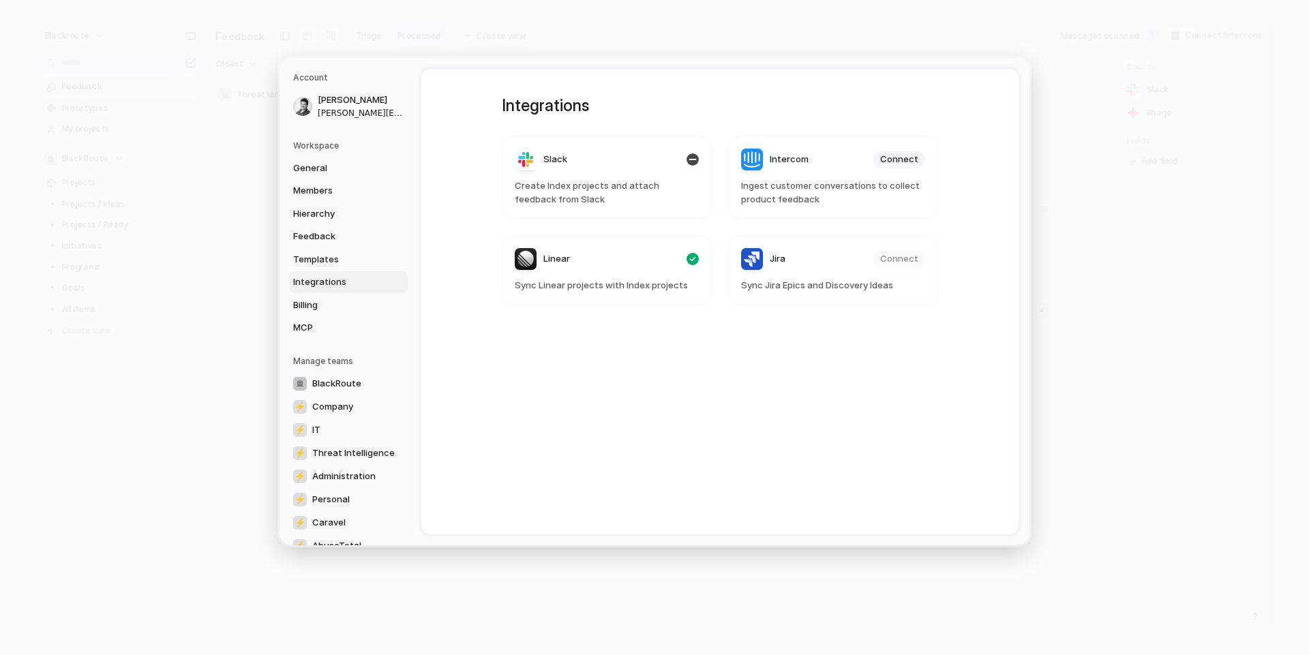
click at [522, 162] on div "Slack" at bounding box center [541, 160] width 52 height 22
click at [584, 155] on header "Slack" at bounding box center [607, 160] width 184 height 22
click at [320, 226] on link "Feedback" at bounding box center [348, 237] width 119 height 22
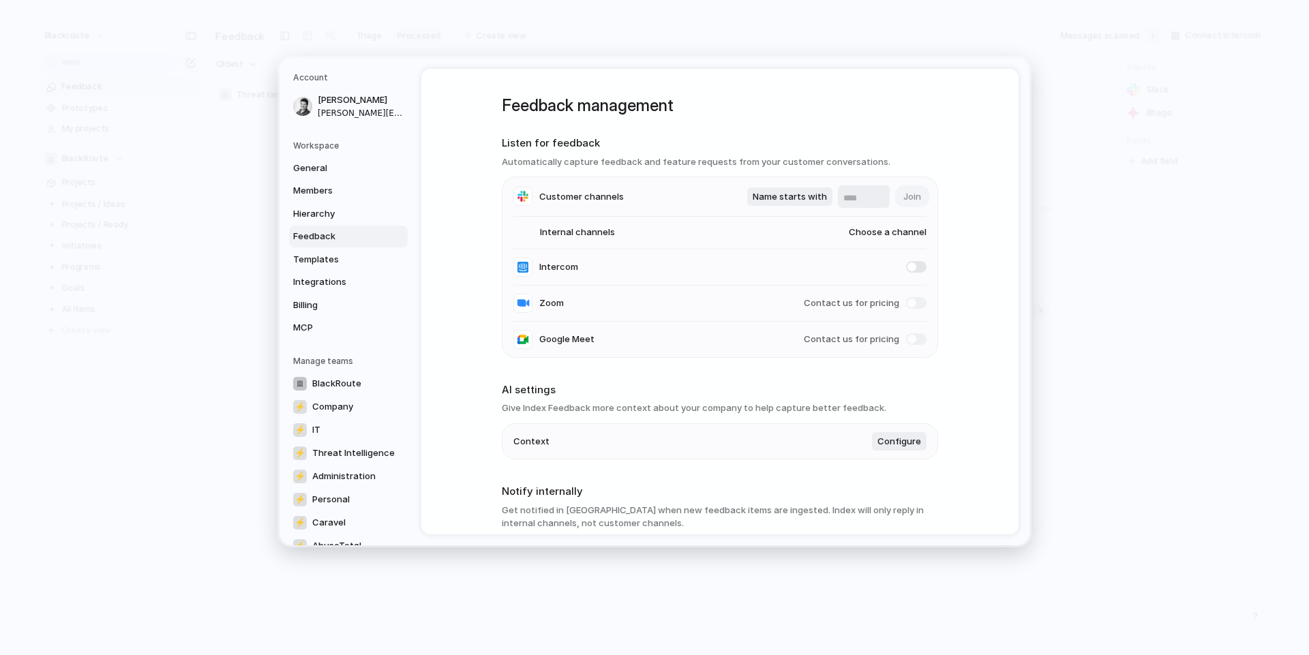
click at [892, 234] on span "Choose a channel" at bounding box center [874, 233] width 104 height 14
click at [835, 395] on span "#suggestions" at bounding box center [826, 396] width 59 height 14
click at [968, 257] on div "Feedback management Listen for feedback Automatically capture feedback and feat…" at bounding box center [719, 302] width 597 height 466
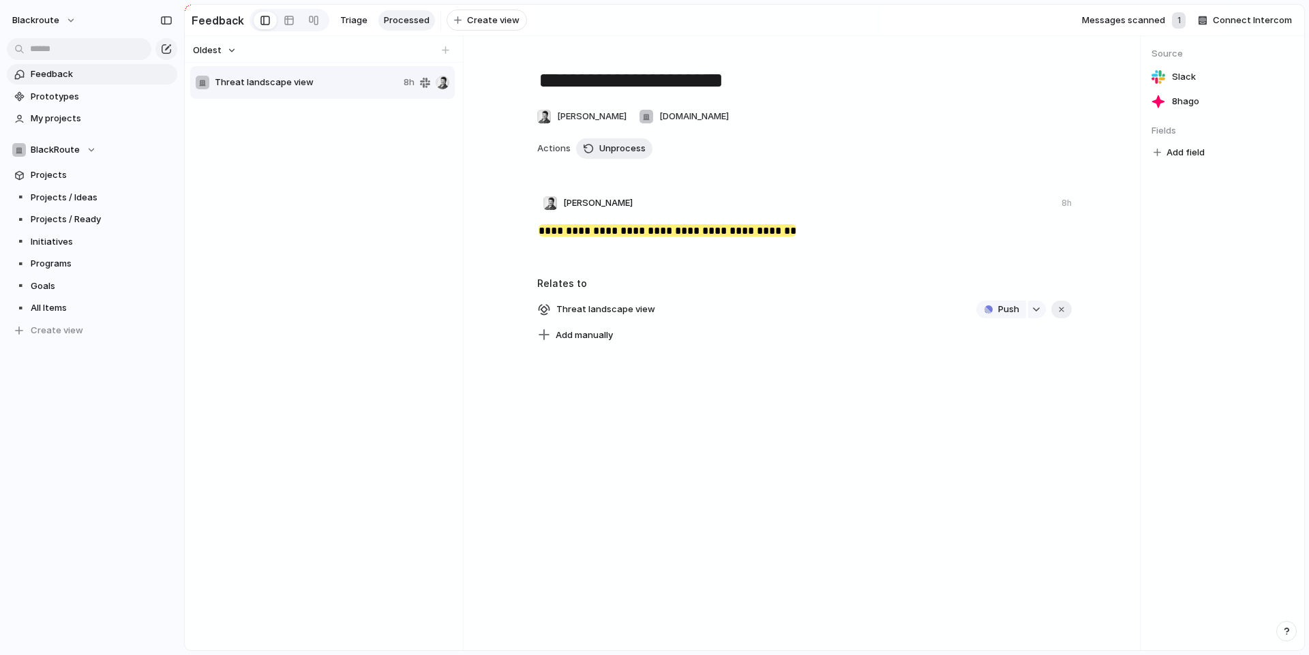
click at [772, 457] on div "**********" at bounding box center [803, 343] width 671 height 614
click at [331, 201] on div "Threat landscape view 8h" at bounding box center [323, 353] width 267 height 576
click at [289, 27] on div at bounding box center [289, 21] width 11 height 22
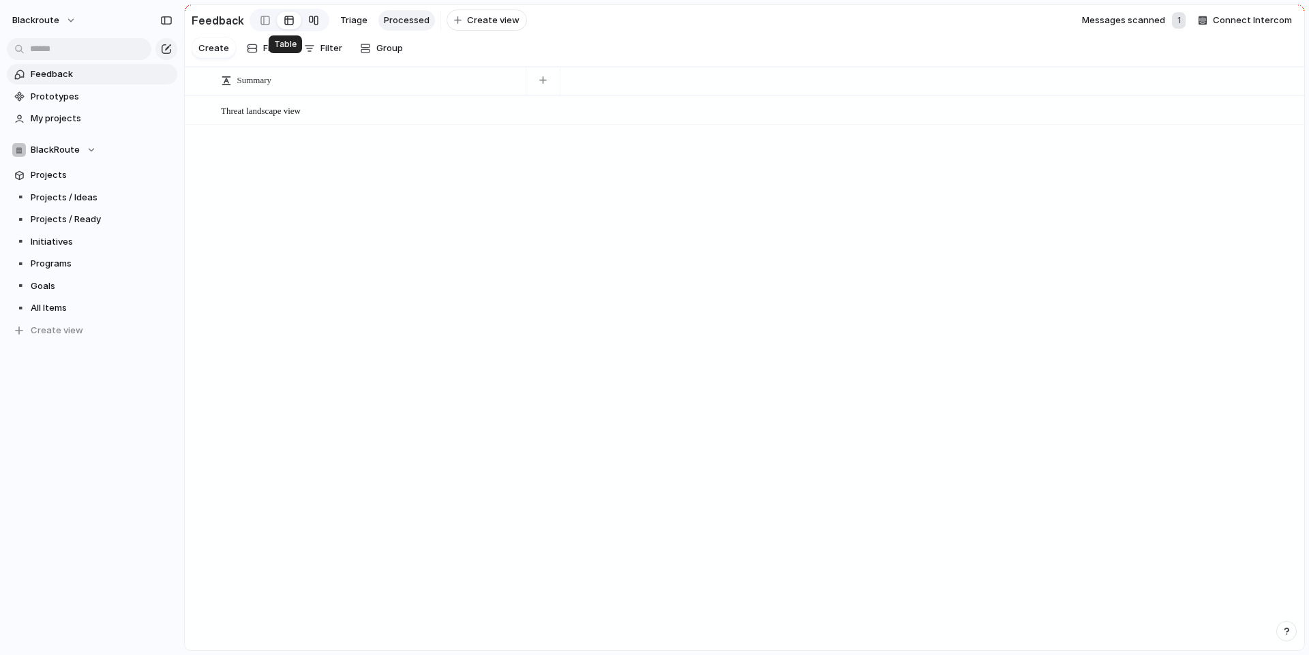
click at [303, 24] on link at bounding box center [313, 21] width 25 height 22
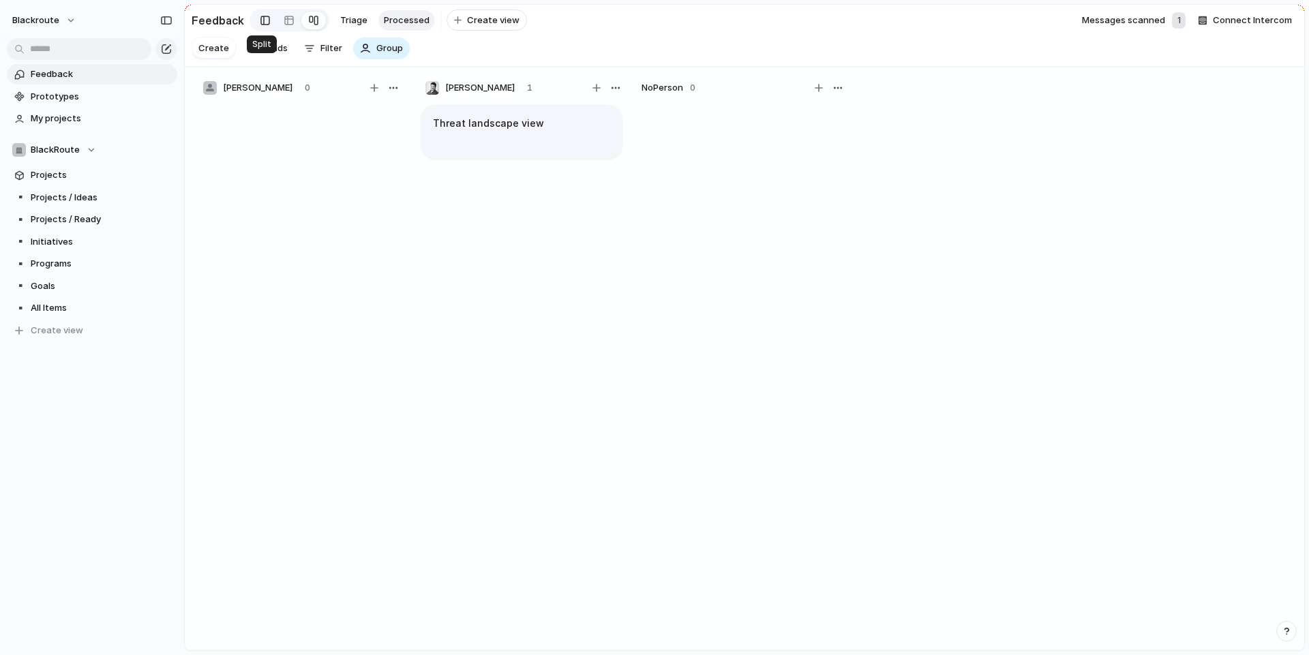
click at [254, 28] on link at bounding box center [265, 21] width 23 height 22
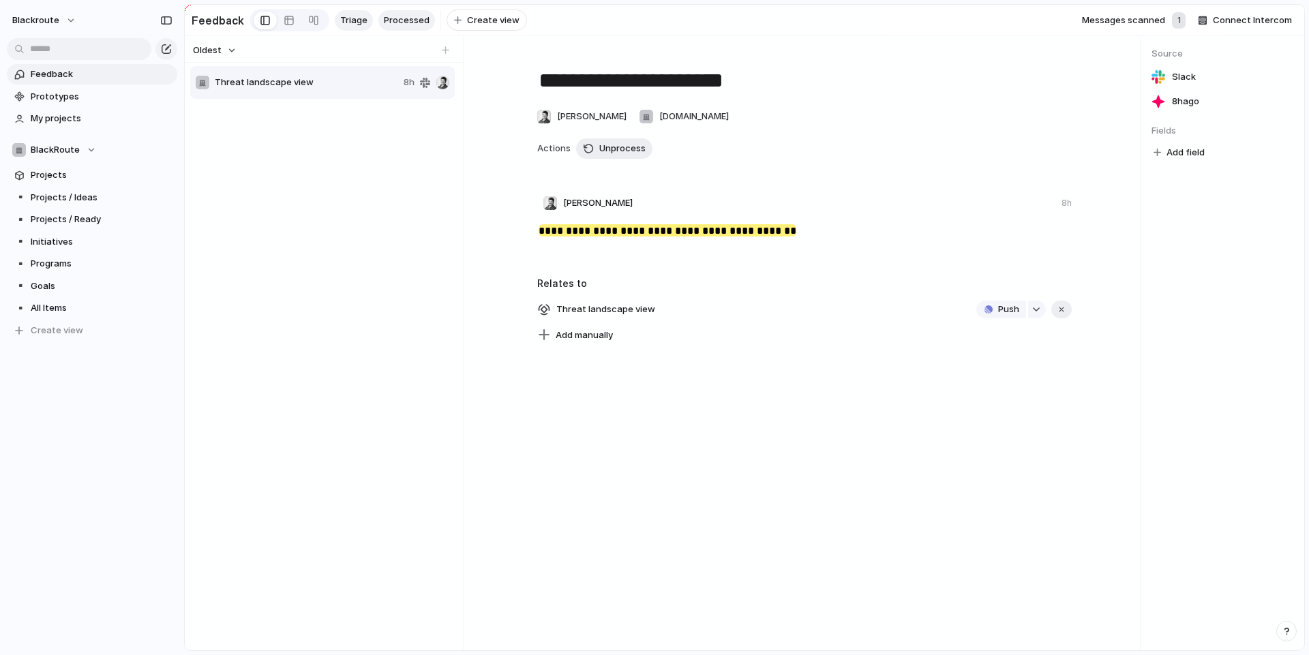
click at [358, 26] on link "Triage" at bounding box center [354, 20] width 38 height 20
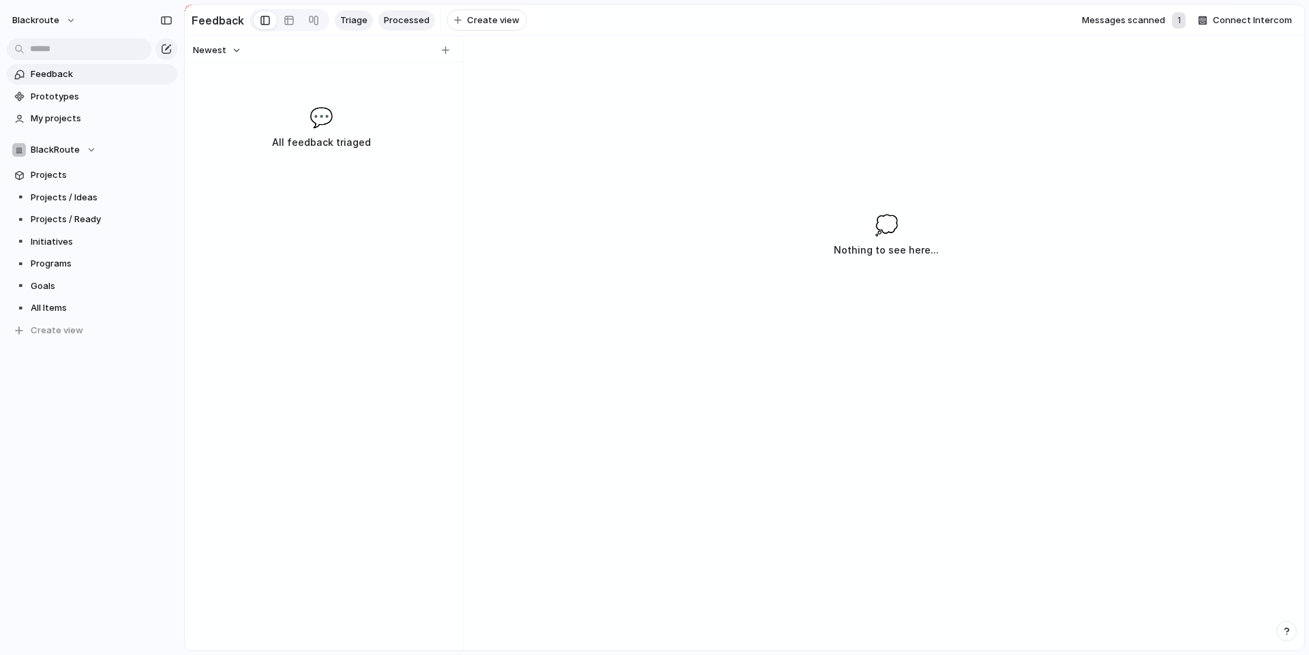
click at [392, 18] on span "Processed" at bounding box center [407, 21] width 46 height 14
click at [355, 14] on span "Triage" at bounding box center [353, 21] width 27 height 14
click at [393, 18] on span "Processed" at bounding box center [407, 21] width 46 height 14
click at [350, 125] on div "Threat landscape view Open" at bounding box center [371, 111] width 300 height 29
click at [261, 125] on textarea "**********" at bounding box center [368, 124] width 294 height 11
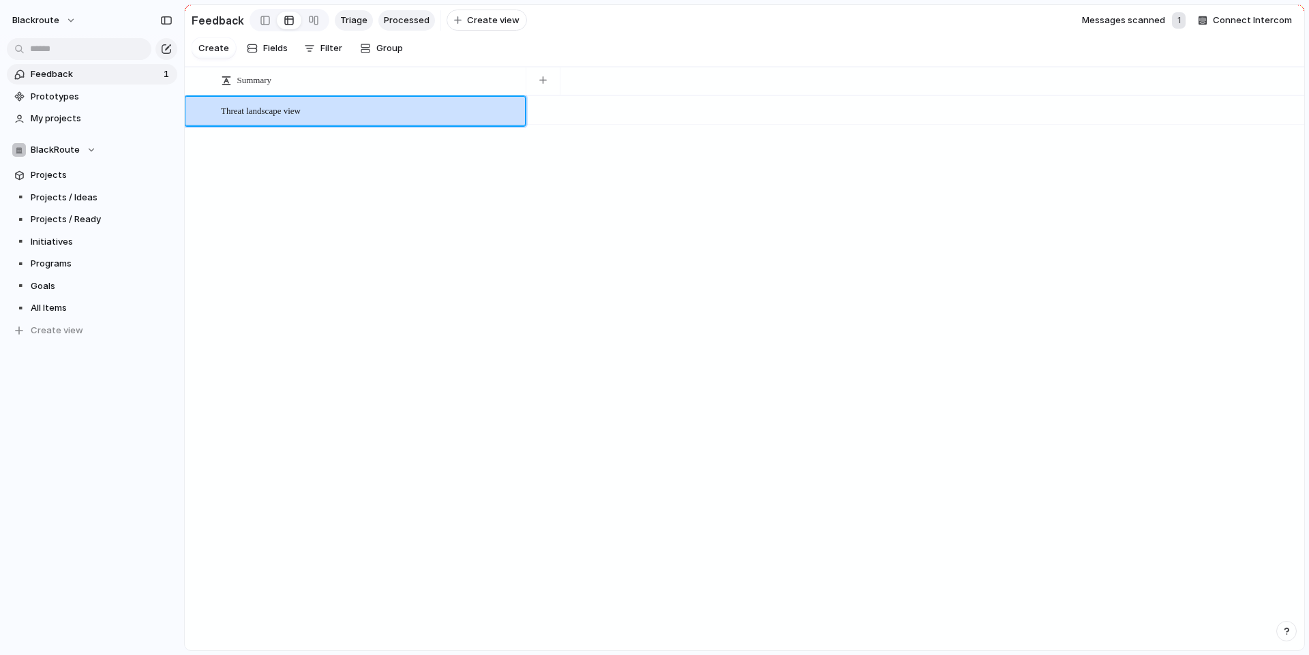
click at [340, 16] on span "Triage" at bounding box center [353, 21] width 27 height 14
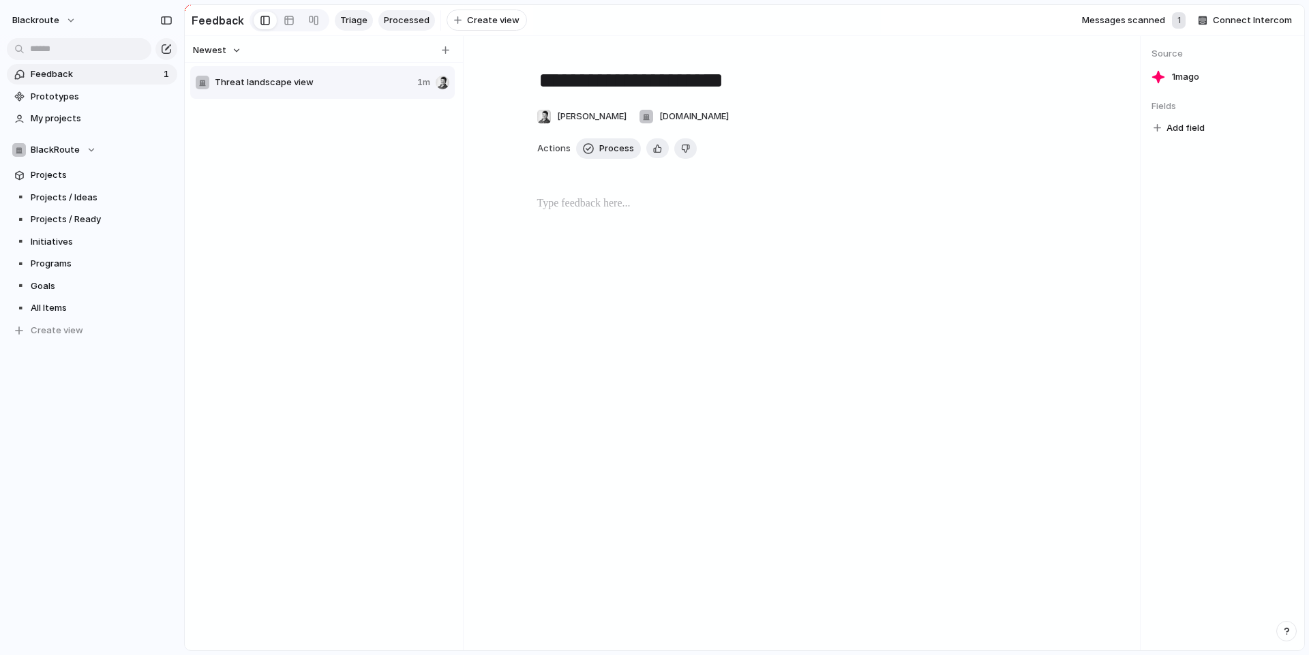
click at [402, 16] on span "Processed" at bounding box center [407, 21] width 46 height 14
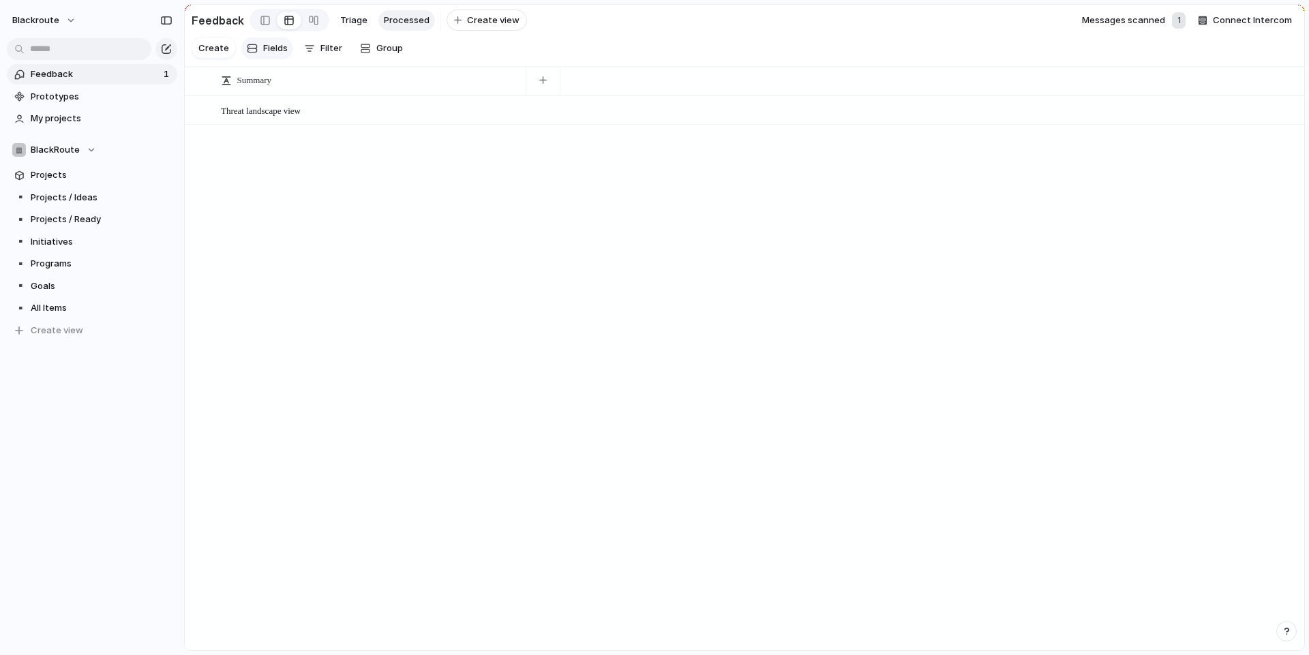
click at [252, 54] on div "button" at bounding box center [252, 48] width 11 height 11
click at [277, 18] on link at bounding box center [289, 21] width 25 height 22
click at [260, 22] on div at bounding box center [265, 20] width 10 height 20
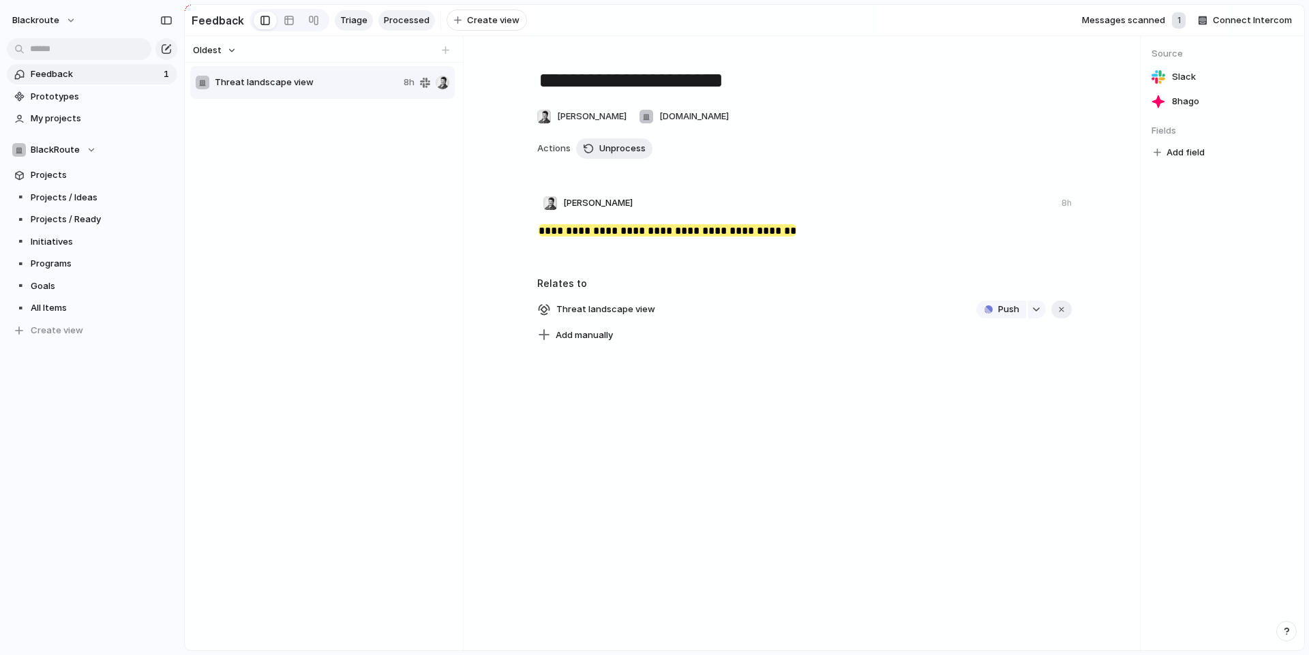
click at [352, 18] on span "Triage" at bounding box center [353, 21] width 27 height 14
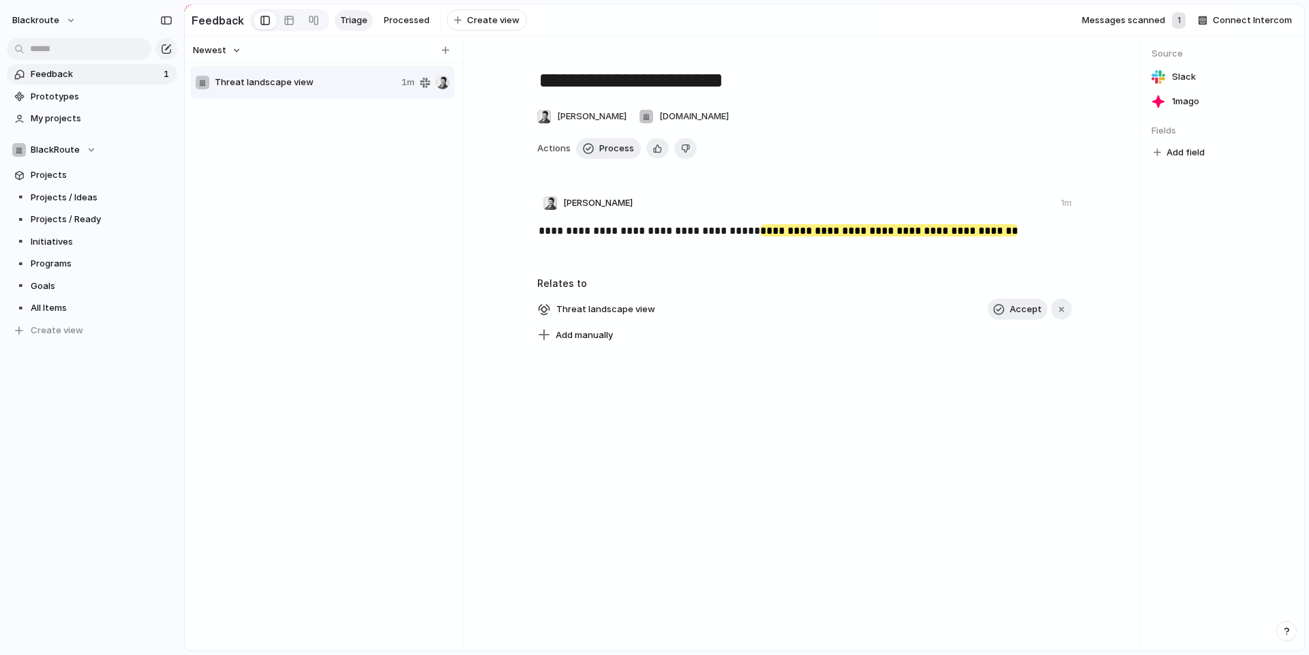
click at [738, 239] on p "**********" at bounding box center [806, 231] width 534 height 16
click at [384, 18] on span "Processed" at bounding box center [407, 21] width 46 height 14
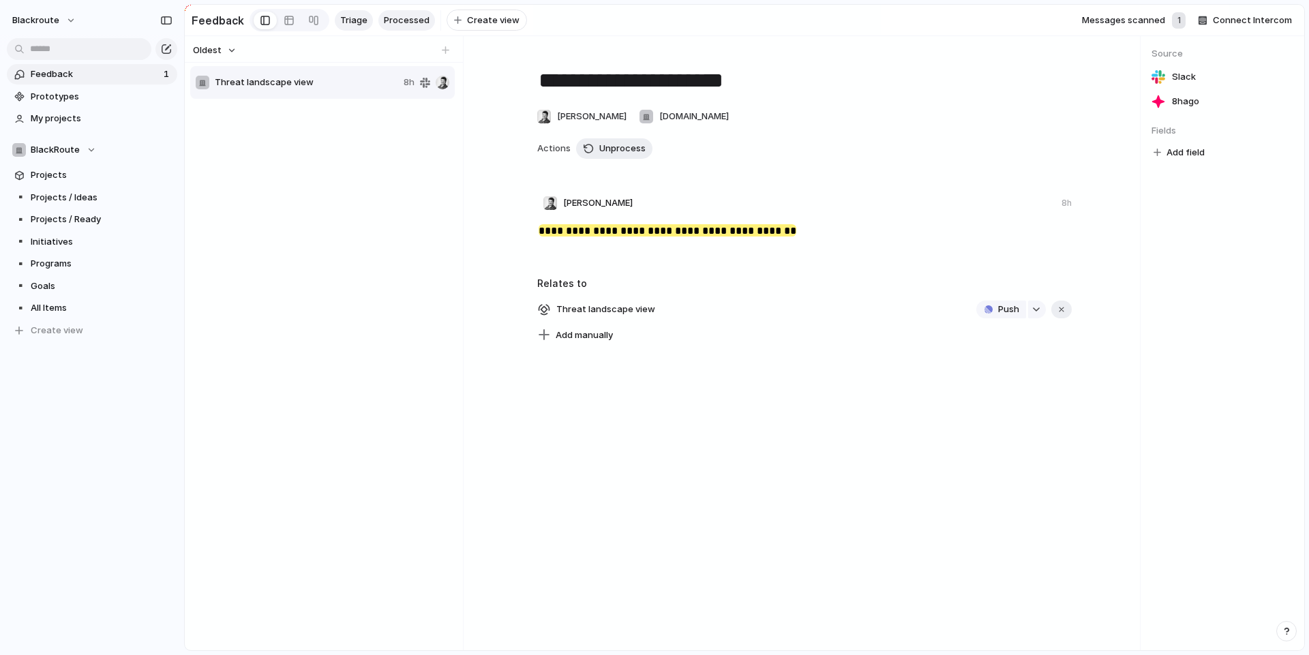
click at [340, 18] on span "Triage" at bounding box center [353, 21] width 27 height 14
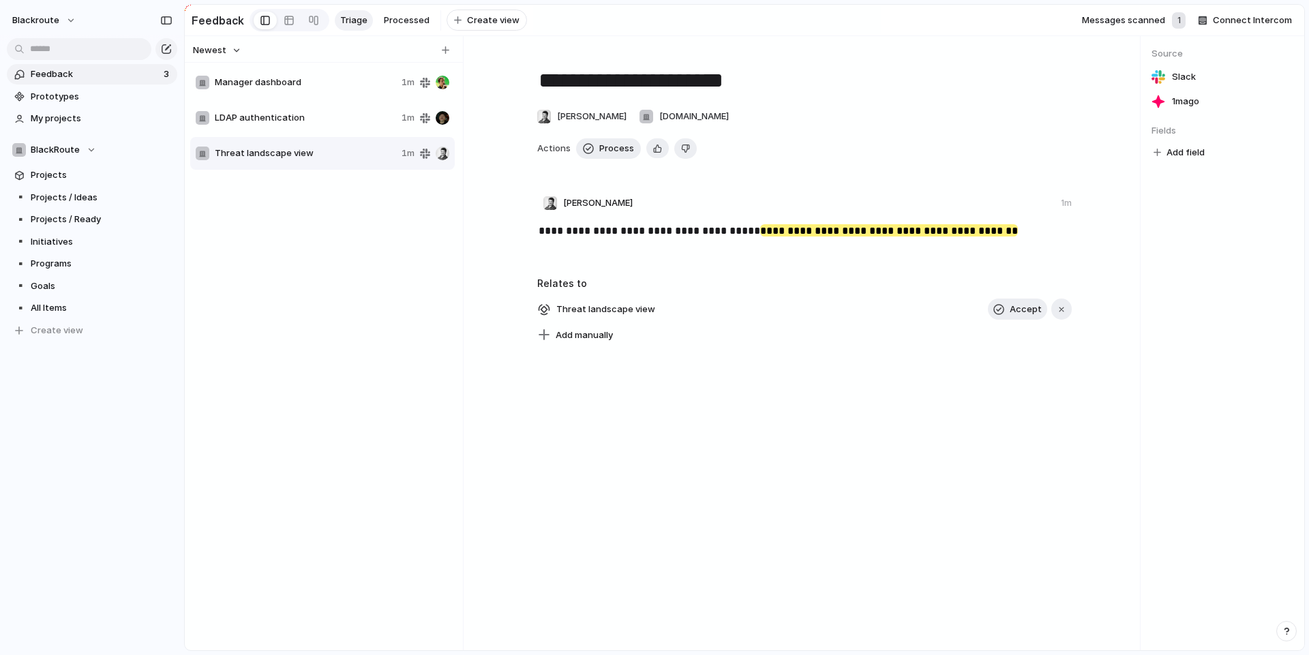
click at [372, 244] on div "Manager dashboard 1m LDAP authentication 1m Threat landscape view 1m" at bounding box center [323, 353] width 267 height 576
click at [269, 115] on div "LDAP authentication 1m" at bounding box center [322, 118] width 265 height 33
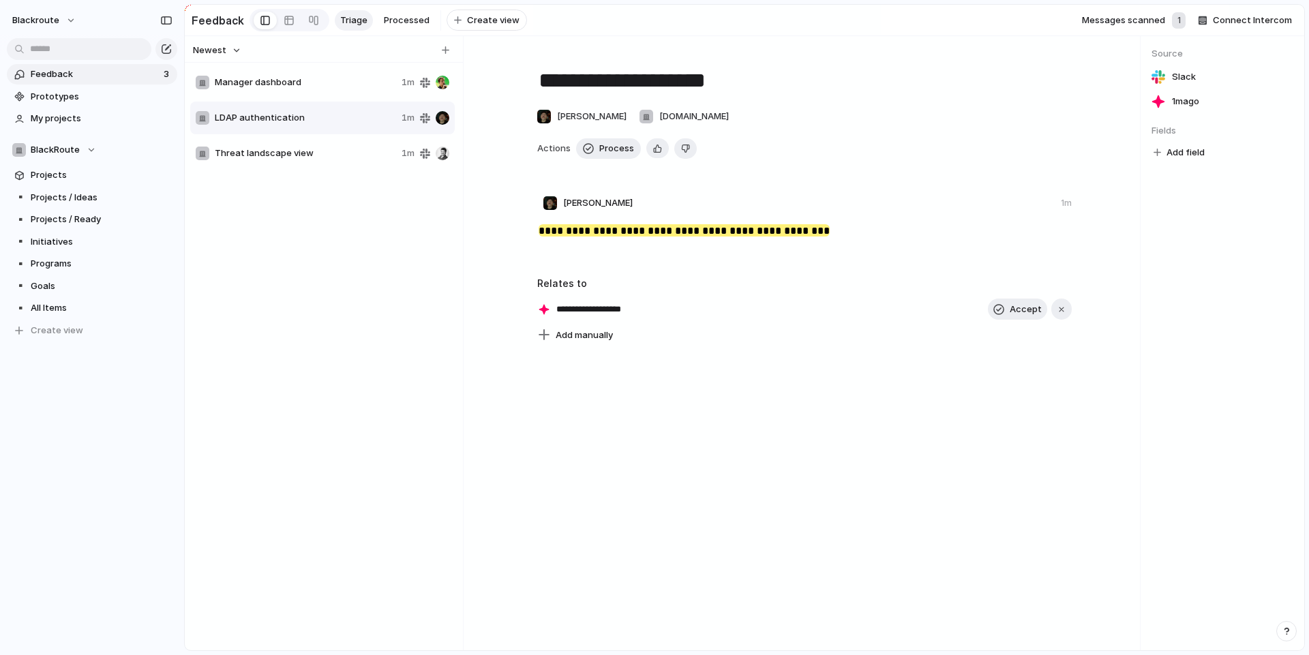
click at [314, 89] on span "Manager dashboard" at bounding box center [305, 83] width 181 height 14
click at [379, 319] on div "Manager dashboard 1m LDAP authentication 1m Threat landscape view 1m" at bounding box center [323, 353] width 267 height 576
click at [318, 343] on div "Manager dashboard 1m LDAP authentication 1m Threat landscape view 1m" at bounding box center [323, 353] width 267 height 576
click at [294, 88] on span "LDAP and OAuth 2.0 authentication support" at bounding box center [305, 83] width 181 height 14
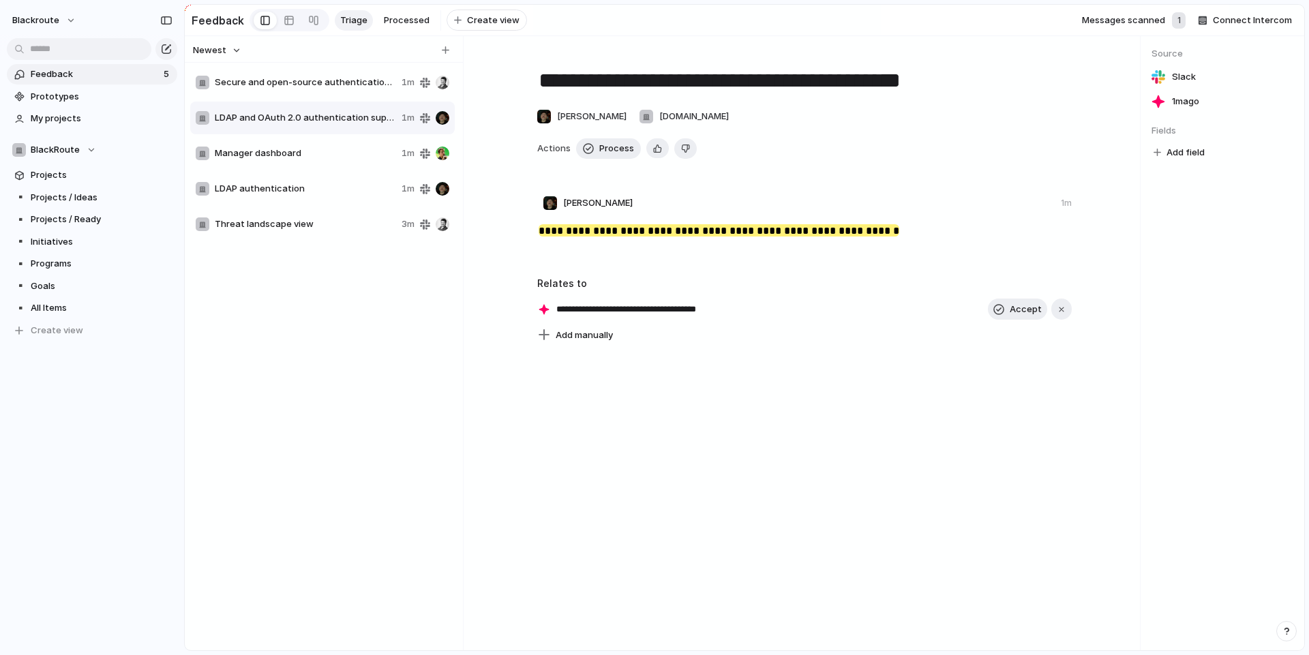
click at [295, 89] on span "Secure and open-source authentication mechanisms" at bounding box center [305, 83] width 181 height 14
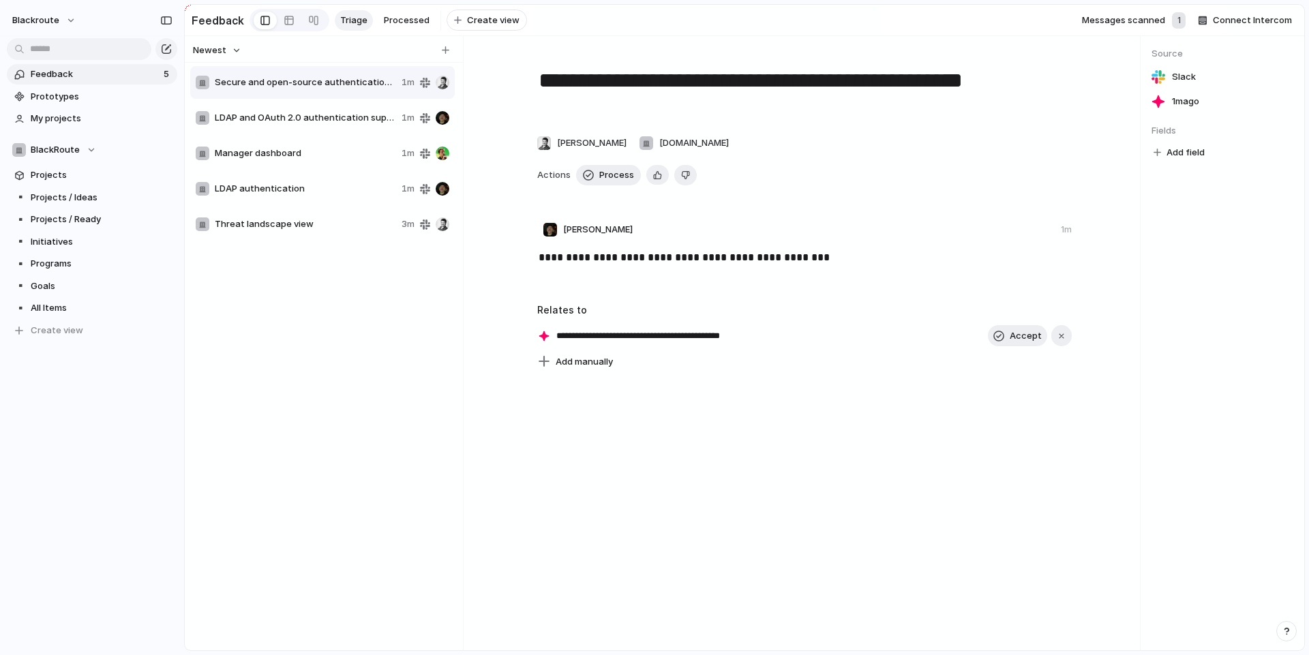
click at [306, 196] on span "LDAP authentication" at bounding box center [305, 189] width 181 height 14
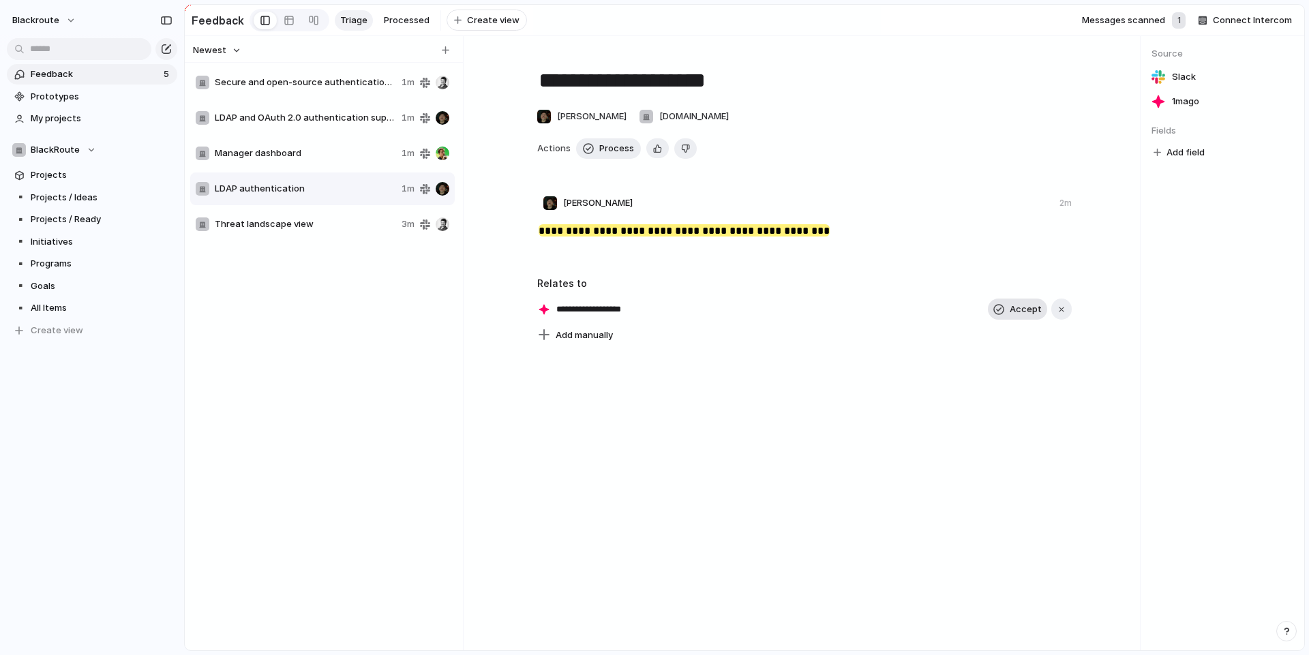
click at [1021, 316] on span "Accept" at bounding box center [1026, 310] width 32 height 14
click at [274, 89] on span "Secure and open-source authentication mechanisms" at bounding box center [305, 83] width 181 height 14
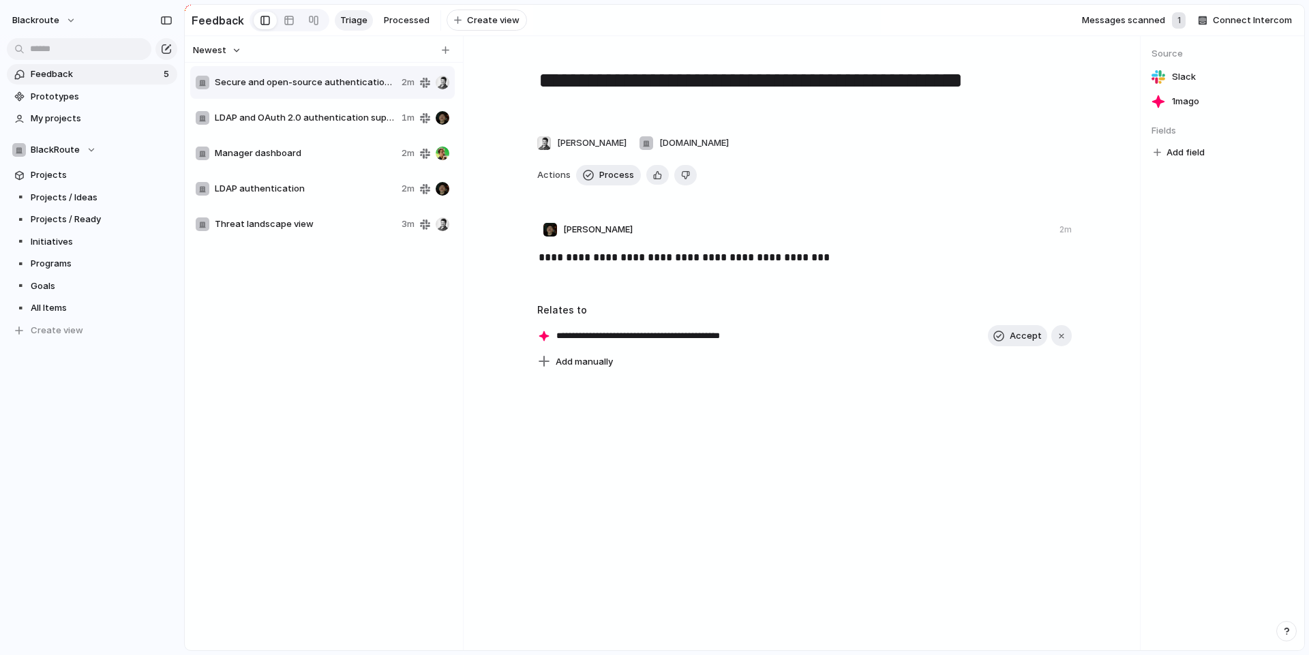
click at [264, 120] on span "LDAP and OAuth 2.0 authentication support" at bounding box center [305, 118] width 181 height 14
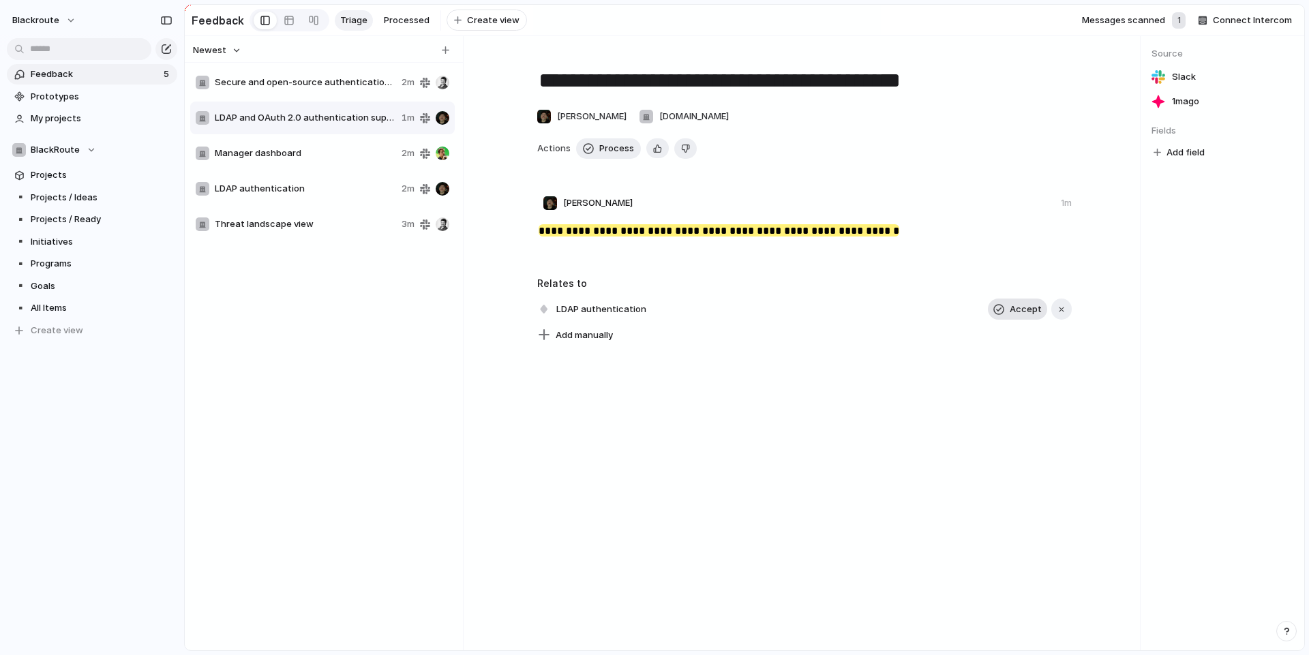
click at [1018, 316] on span "Accept" at bounding box center [1026, 310] width 32 height 14
click at [288, 196] on span "LDAP authentication" at bounding box center [305, 189] width 181 height 14
type textarea "**********"
click at [217, 57] on span "Newest" at bounding box center [209, 51] width 33 height 14
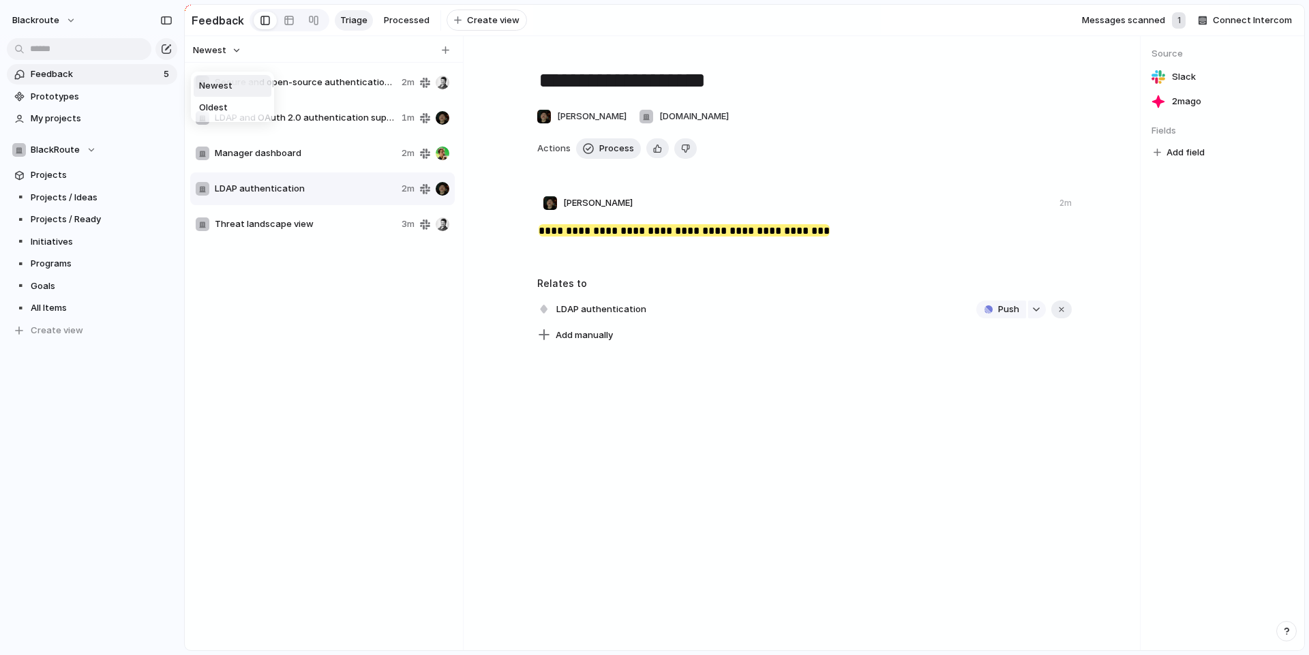
click at [218, 58] on div "Newest Oldest" at bounding box center [654, 327] width 1309 height 655
click at [289, 26] on div at bounding box center [289, 21] width 11 height 22
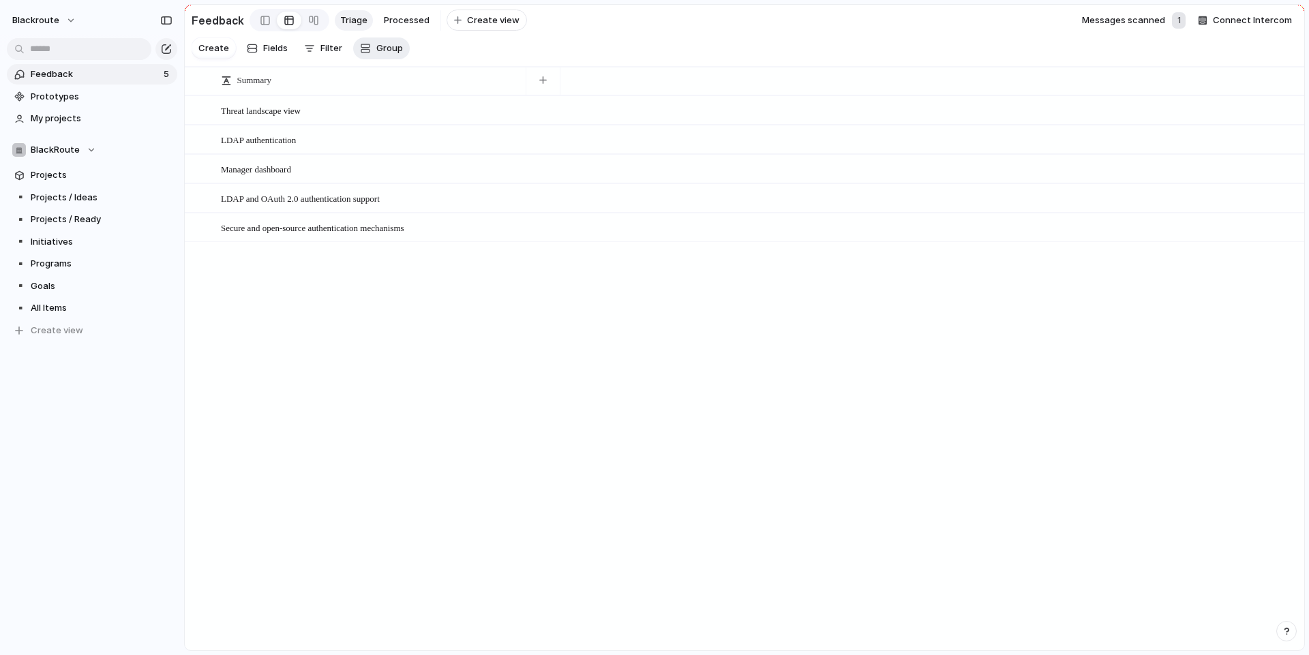
click at [379, 55] on span "Group" at bounding box center [389, 49] width 27 height 14
click at [394, 160] on span "Processed?" at bounding box center [401, 158] width 50 height 14
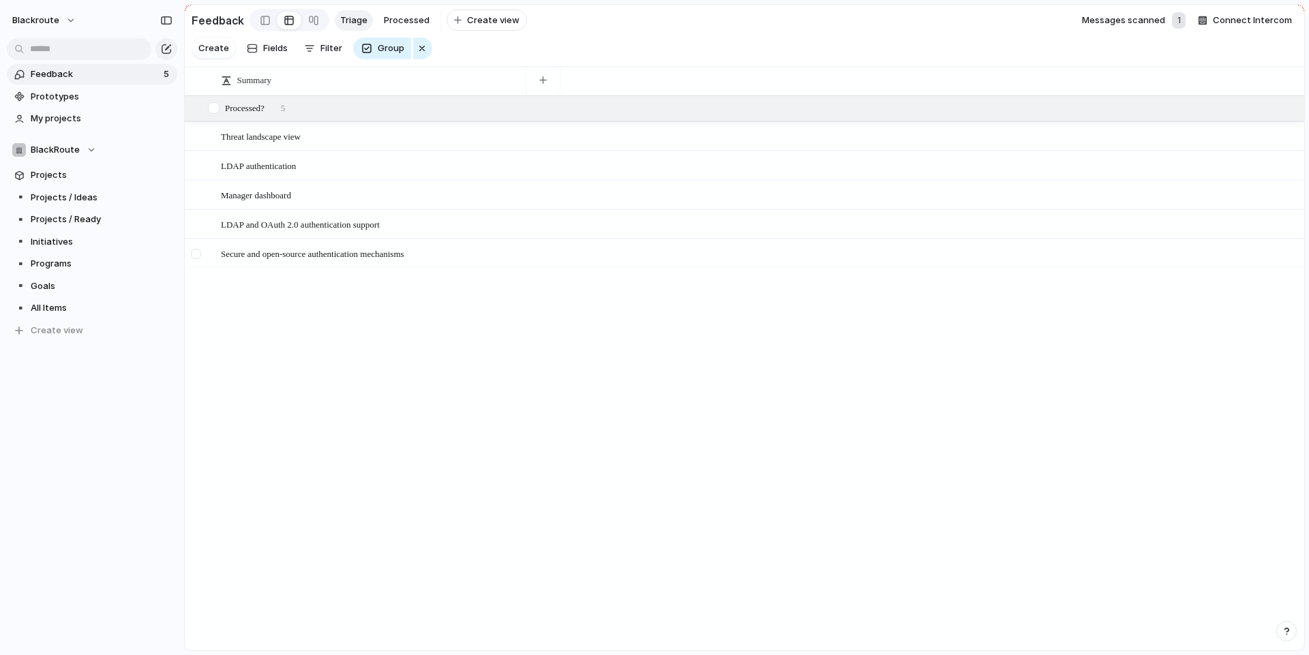
click at [196, 259] on div at bounding box center [196, 254] width 10 height 10
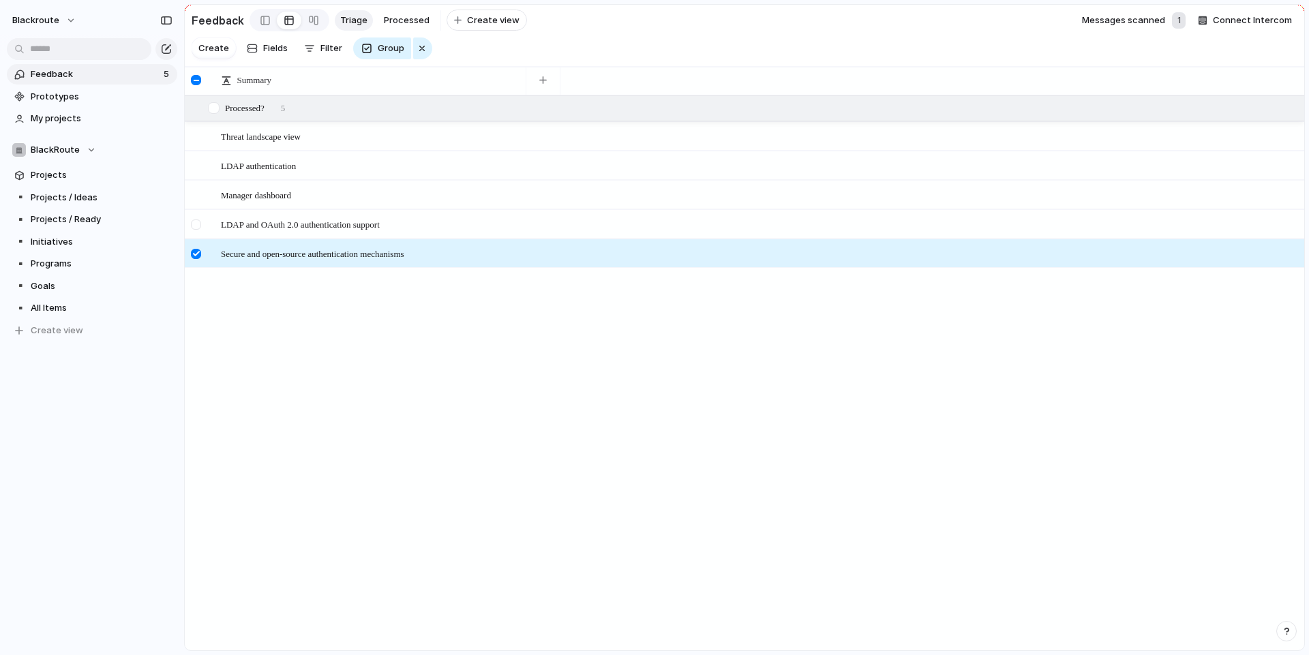
click at [196, 230] on div at bounding box center [196, 225] width 10 height 10
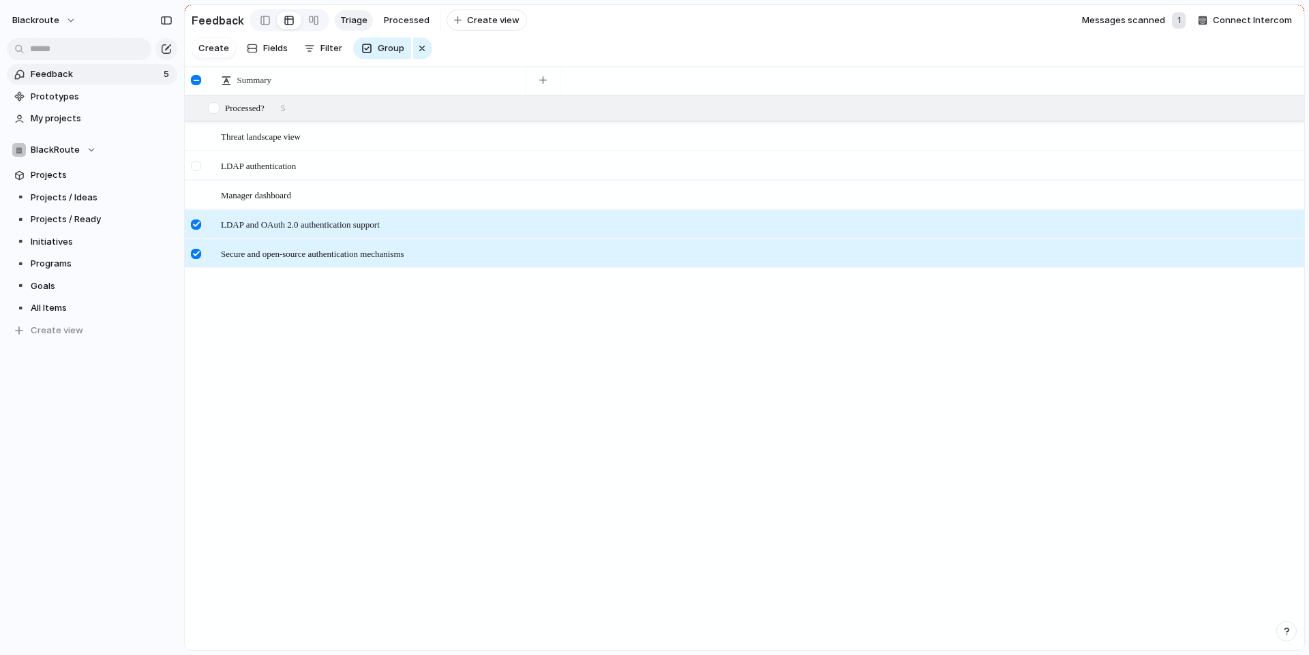
click at [197, 171] on div at bounding box center [196, 166] width 10 height 10
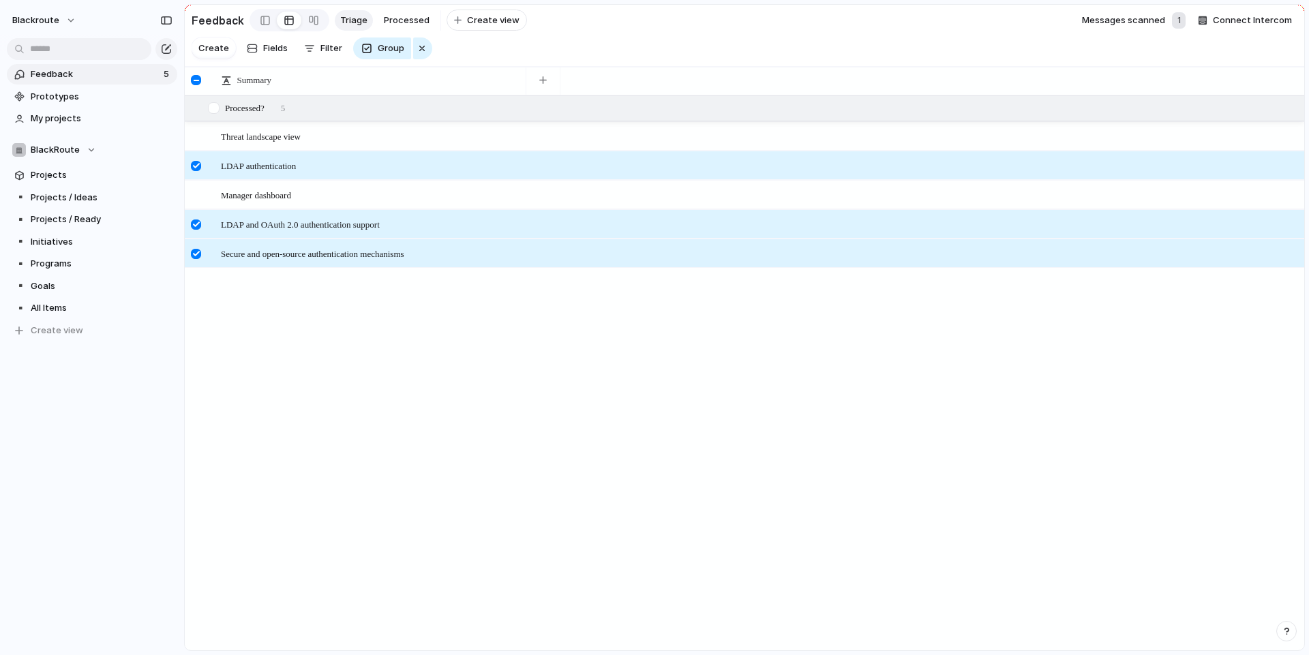
click at [200, 259] on div at bounding box center [196, 254] width 10 height 10
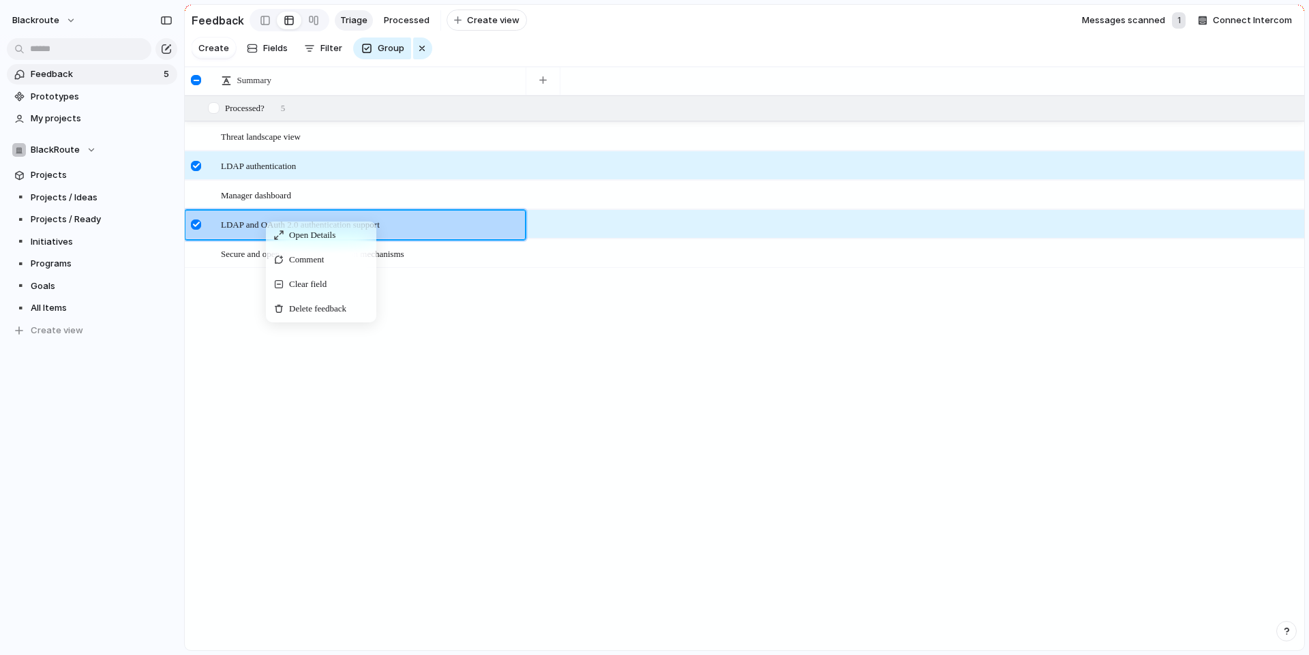
click at [509, 59] on section "Create Fields Filter Group Zoom" at bounding box center [744, 51] width 1119 height 32
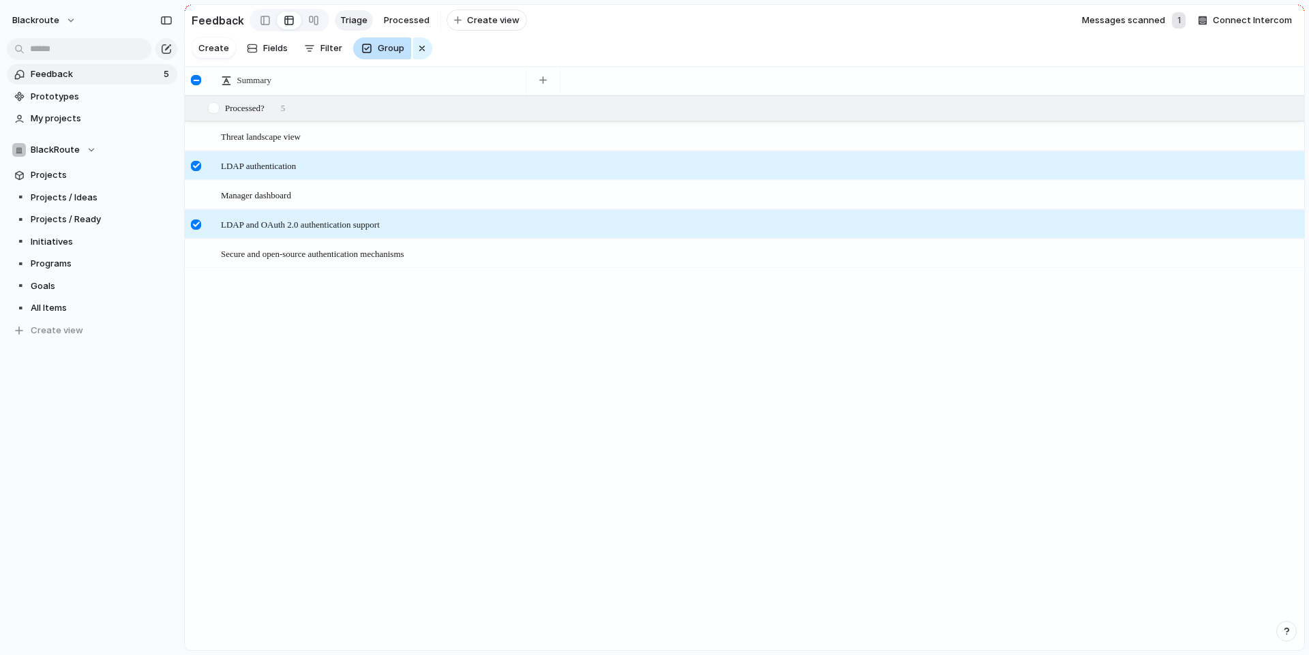
click at [383, 55] on span "Group" at bounding box center [391, 49] width 27 height 14
click at [383, 58] on div "Person Company Processed? Created by" at bounding box center [654, 327] width 1309 height 655
click at [215, 54] on span "Create" at bounding box center [213, 49] width 31 height 14
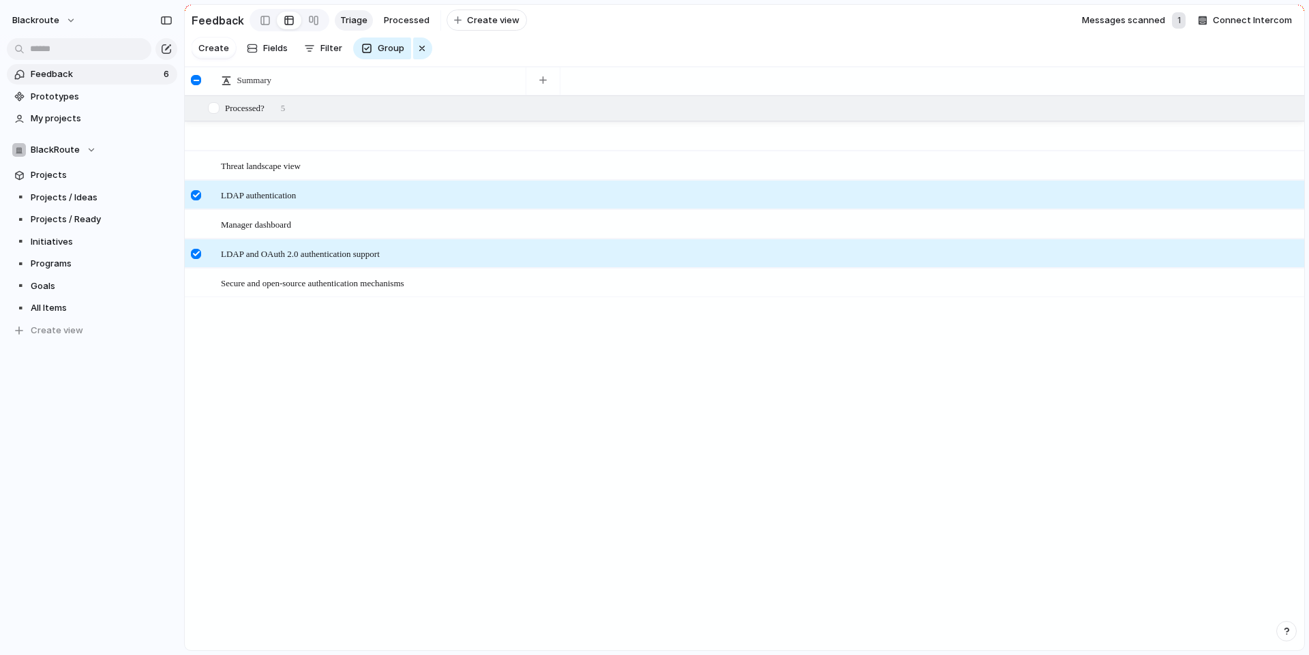
click at [329, 369] on div "Threat landscape view Open LDAP authentication Open Manager dashboard Open LDAP…" at bounding box center [744, 372] width 1119 height 554
click at [414, 151] on div "Open" at bounding box center [371, 137] width 300 height 29
click at [198, 273] on div at bounding box center [197, 258] width 25 height 37
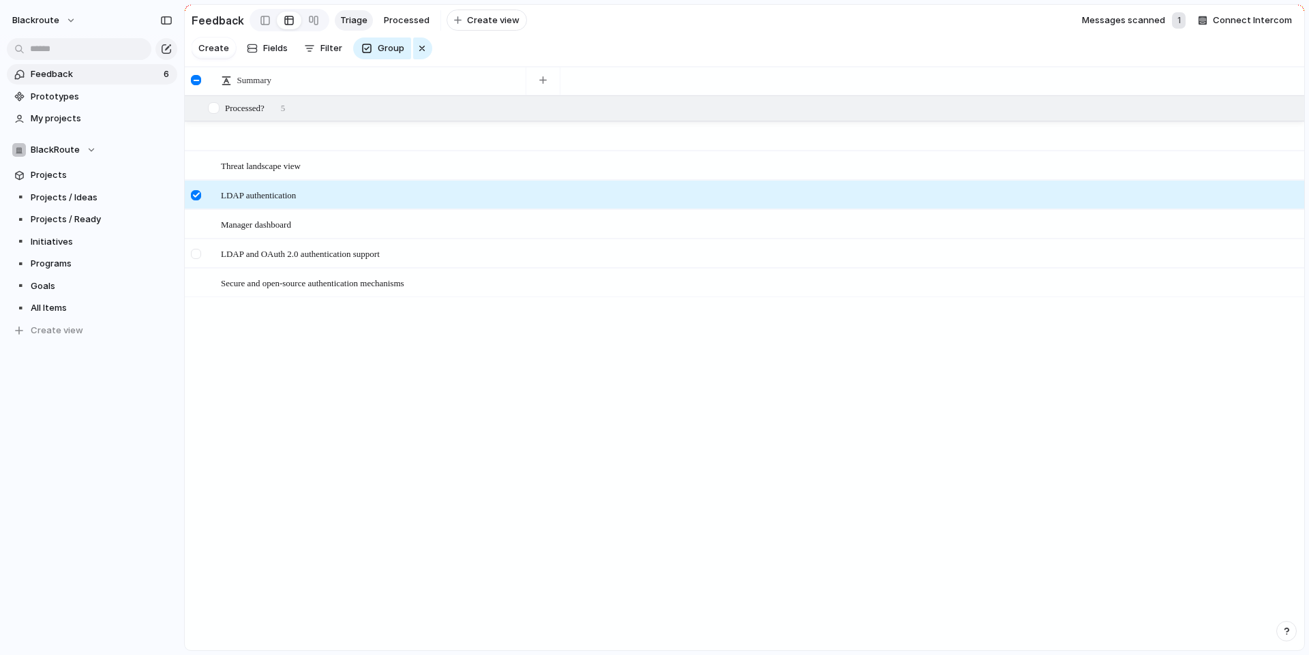
click at [192, 259] on div at bounding box center [196, 254] width 10 height 10
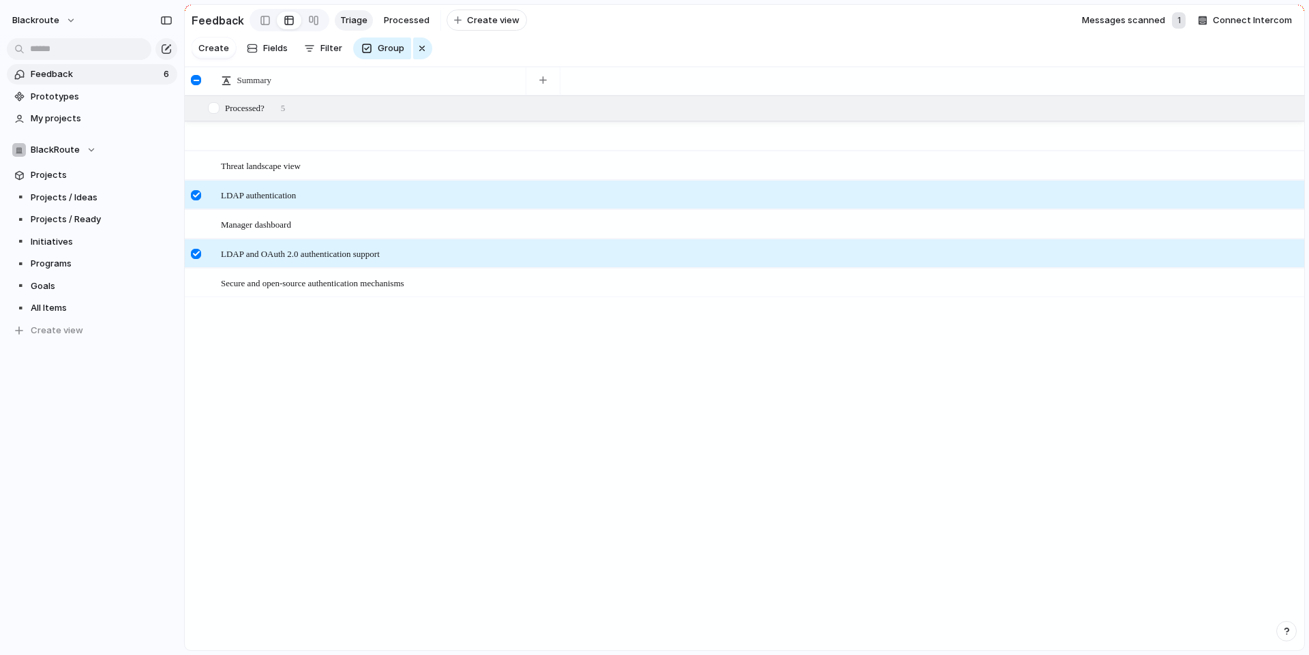
click at [198, 200] on div at bounding box center [196, 195] width 10 height 10
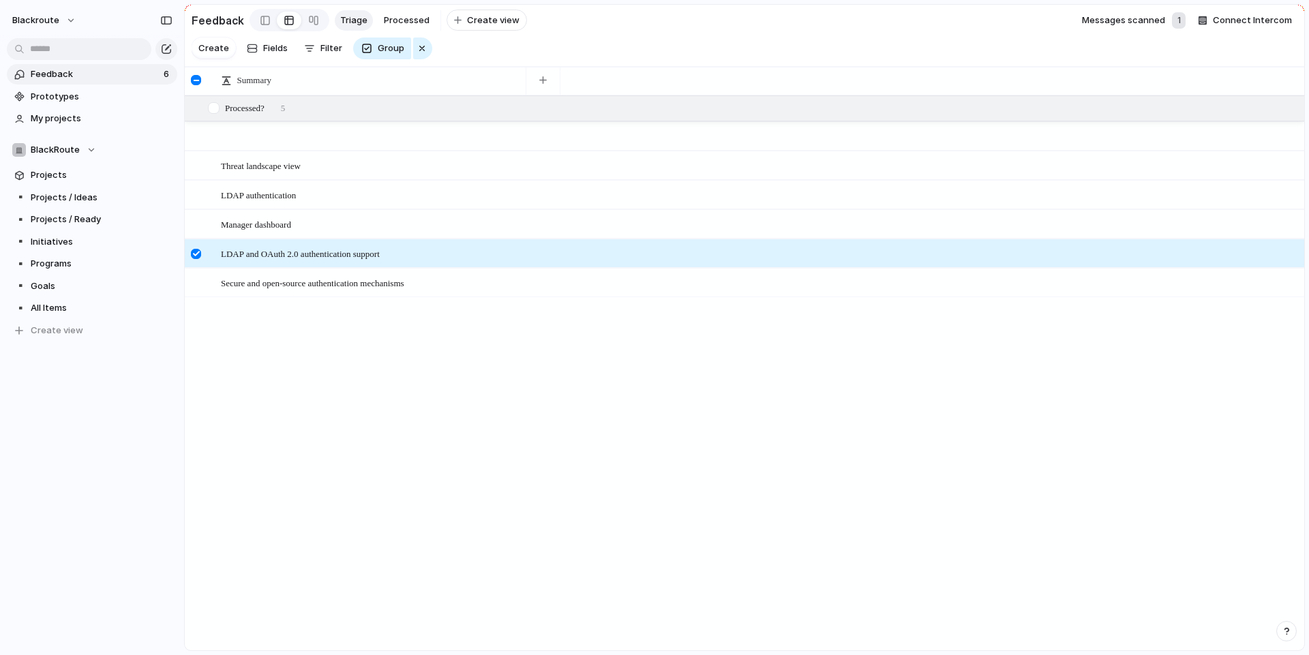
click at [196, 85] on div at bounding box center [196, 80] width 10 height 10
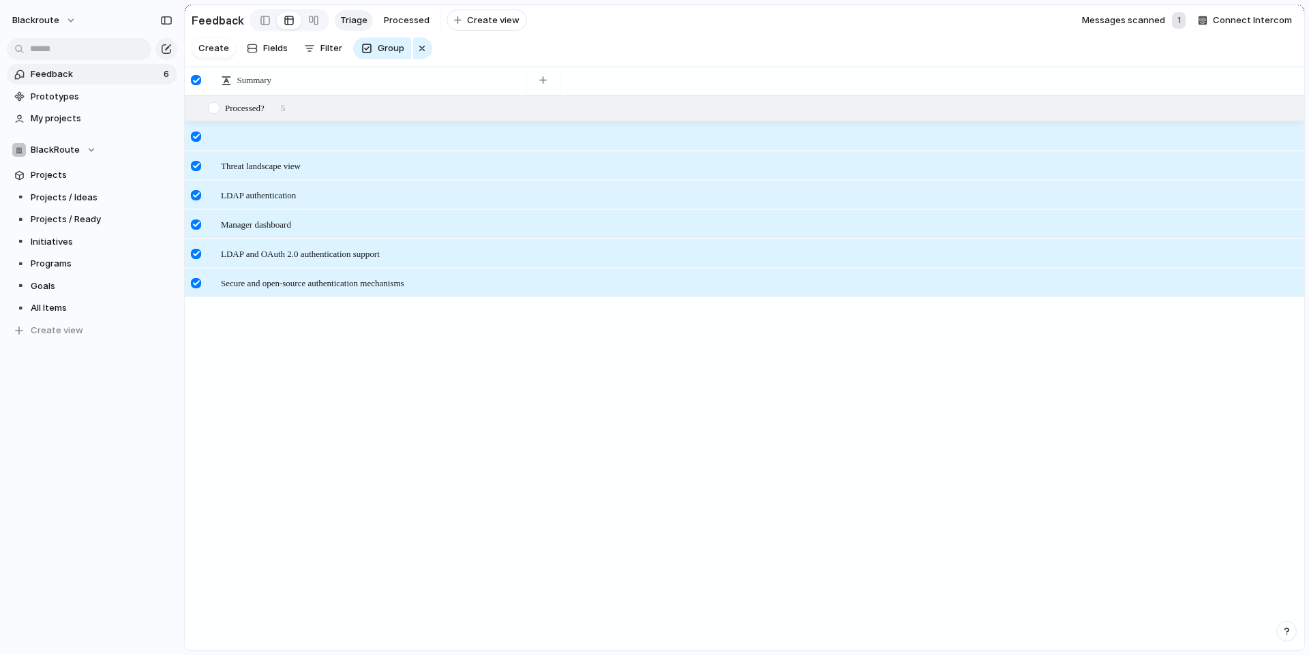
click at [188, 91] on div at bounding box center [197, 80] width 25 height 29
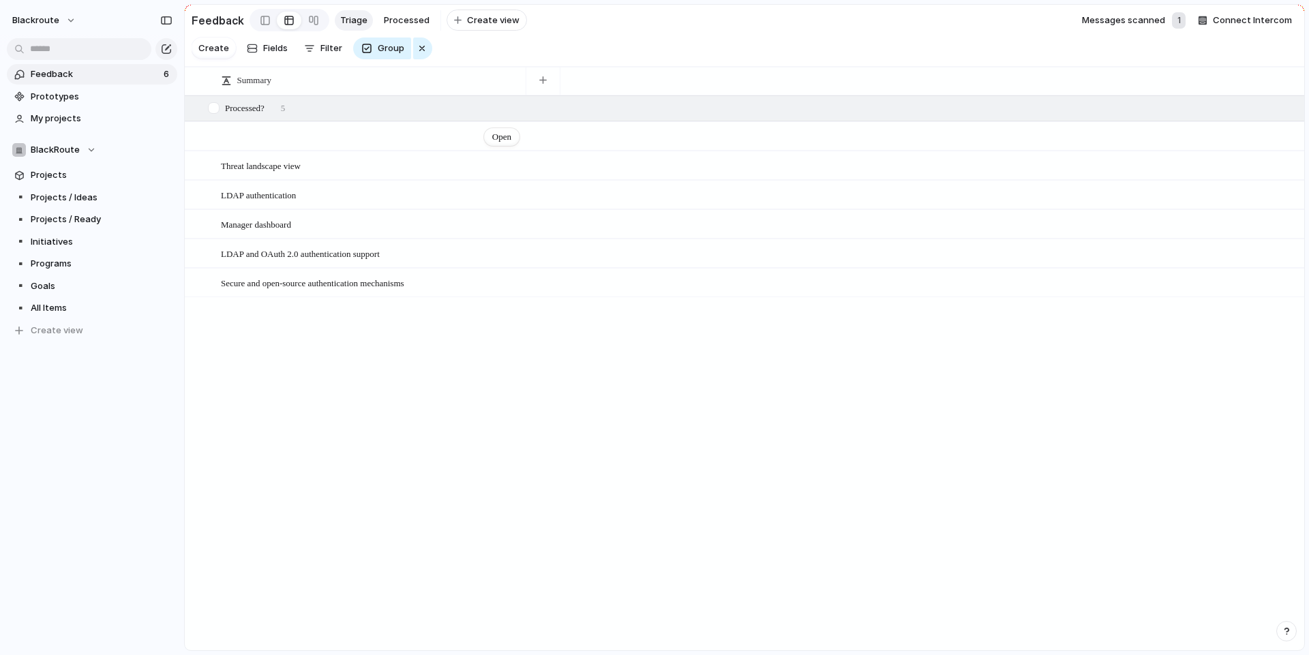
click at [246, 151] on div "Open" at bounding box center [371, 137] width 300 height 29
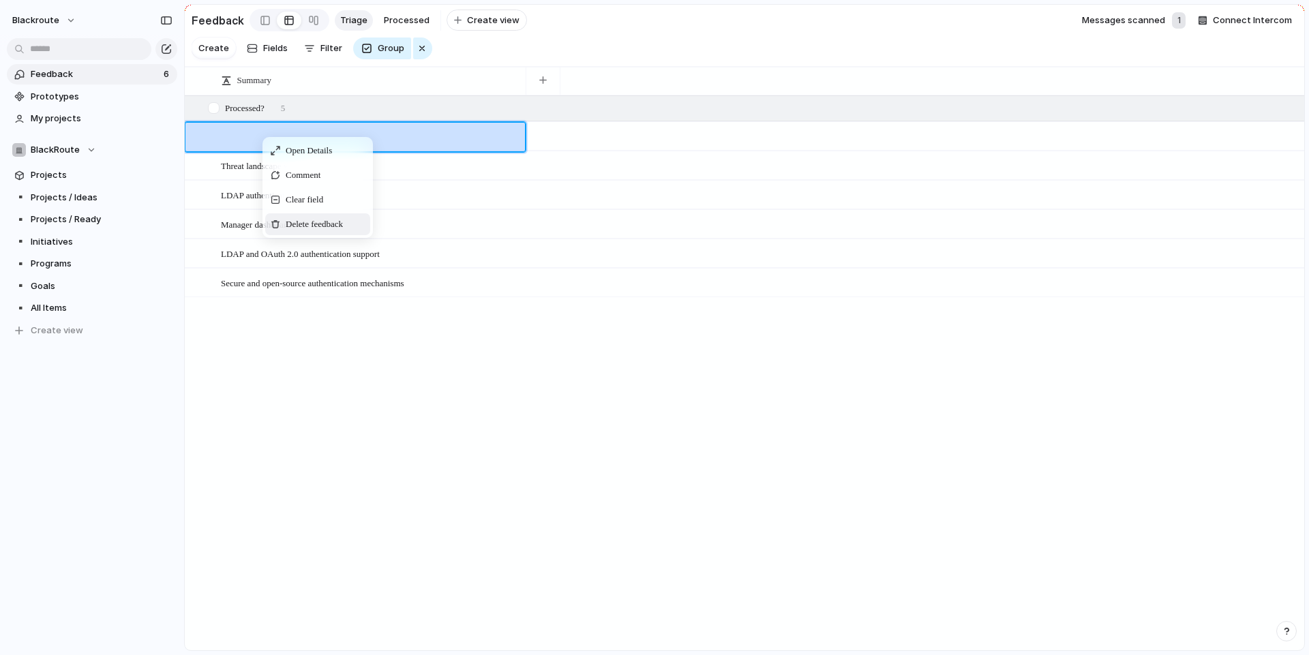
click at [312, 231] on span "Delete feedback" at bounding box center [314, 224] width 57 height 14
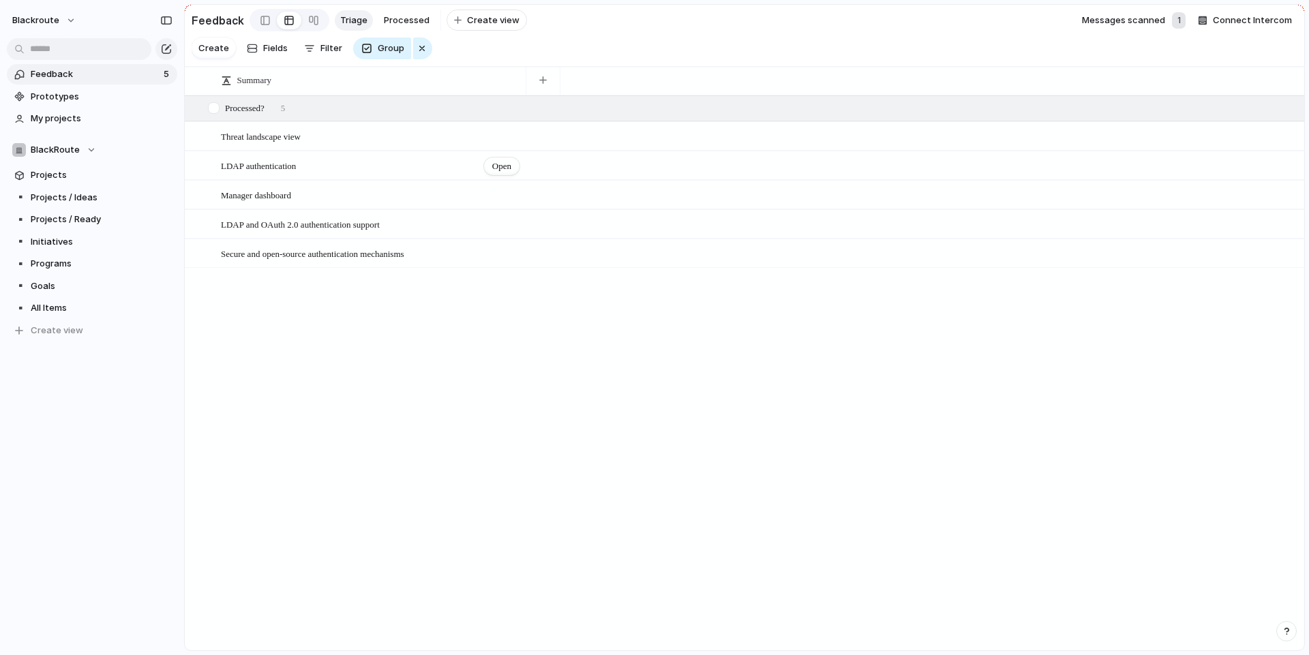
click at [354, 175] on div "LDAP authentication Open" at bounding box center [371, 166] width 300 height 29
click at [262, 179] on textarea "**********" at bounding box center [368, 179] width 294 height 11
click at [509, 173] on span "Open" at bounding box center [501, 167] width 19 height 14
